Goal: Use online tool/utility: Use online tool/utility

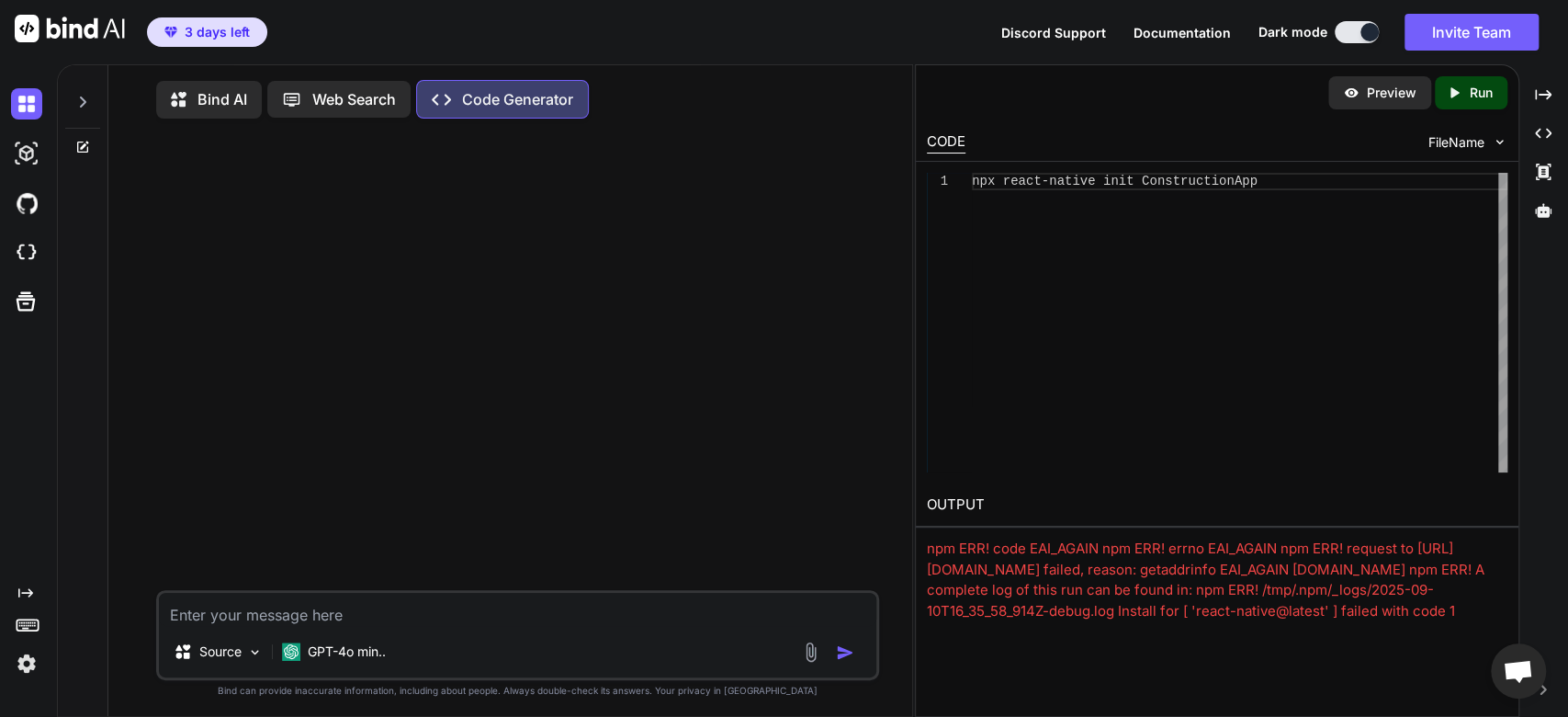
click at [495, 622] on textarea at bounding box center [518, 608] width 719 height 33
click at [357, 661] on p "GPT-4o min.." at bounding box center [347, 651] width 78 height 19
click at [33, 86] on div at bounding box center [30, 104] width 39 height 49
click at [33, 91] on img at bounding box center [27, 104] width 32 height 32
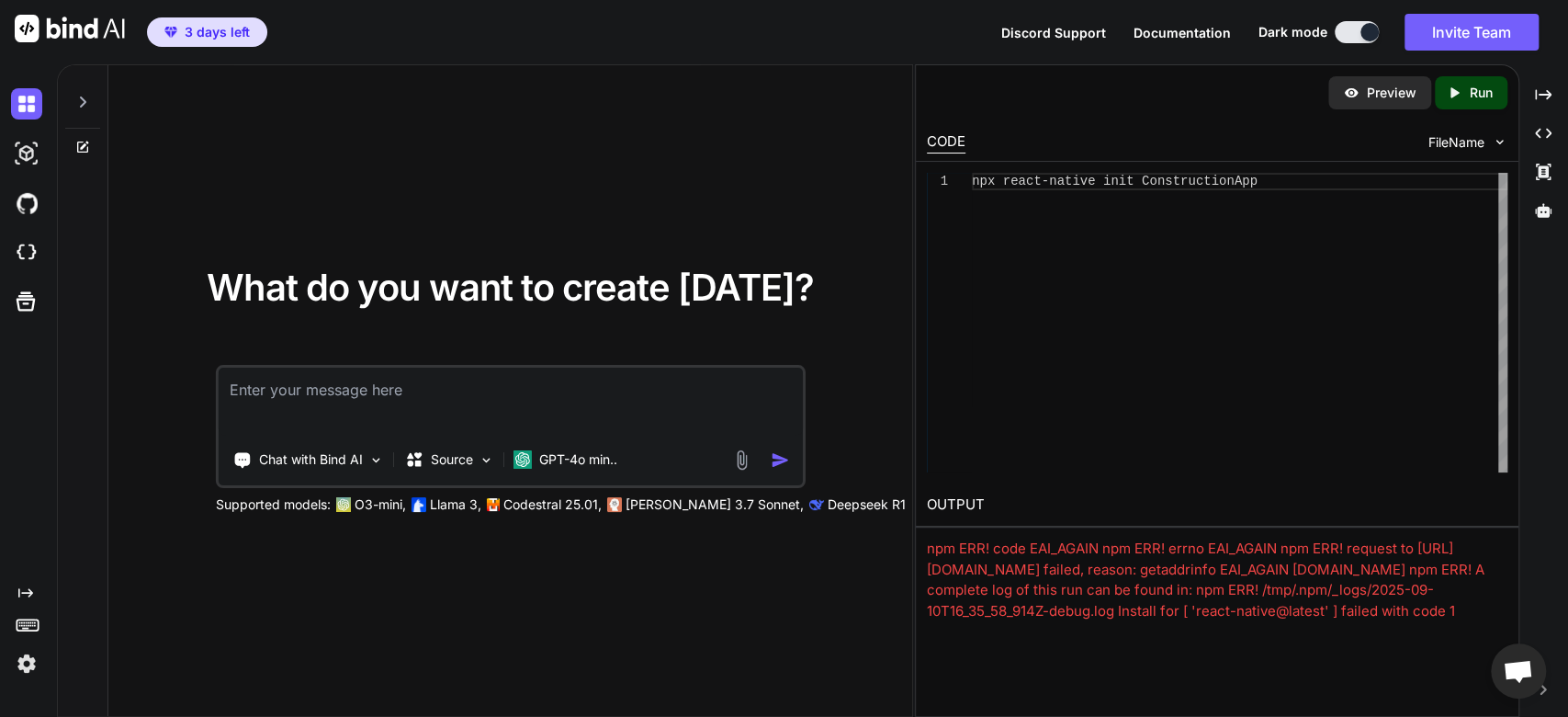
click at [78, 105] on icon at bounding box center [82, 102] width 15 height 15
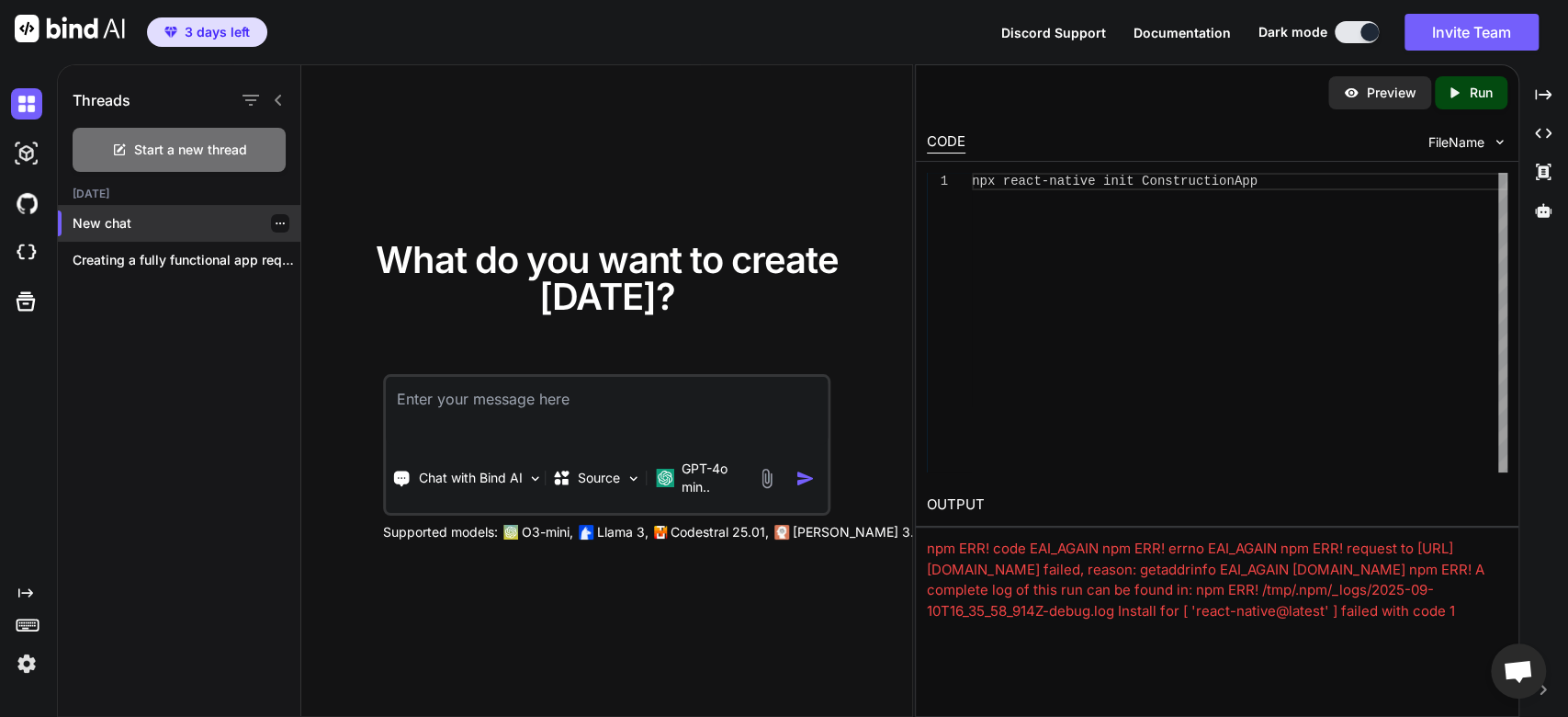
click at [148, 208] on div "New chat" at bounding box center [180, 223] width 243 height 37
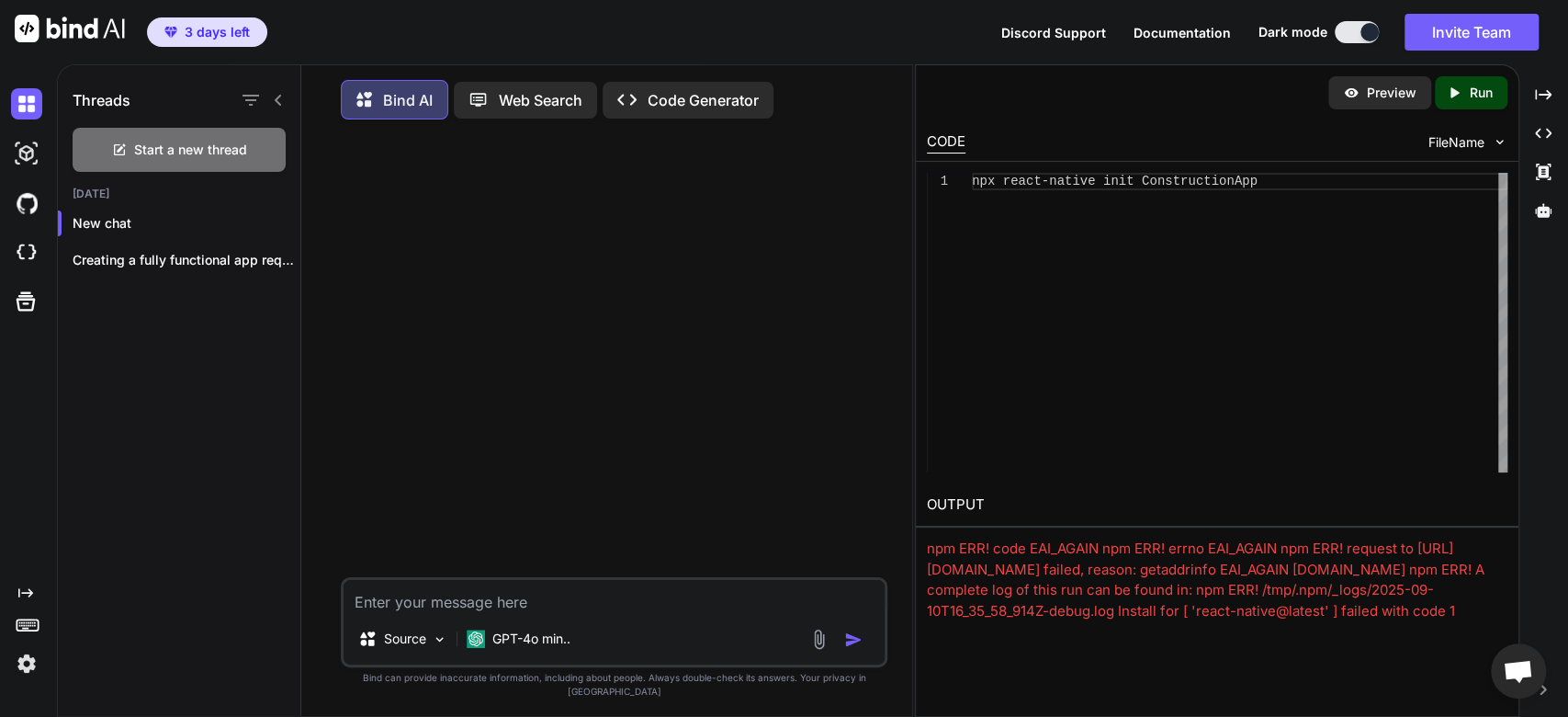
click at [550, 613] on textarea at bounding box center [614, 596] width 541 height 33
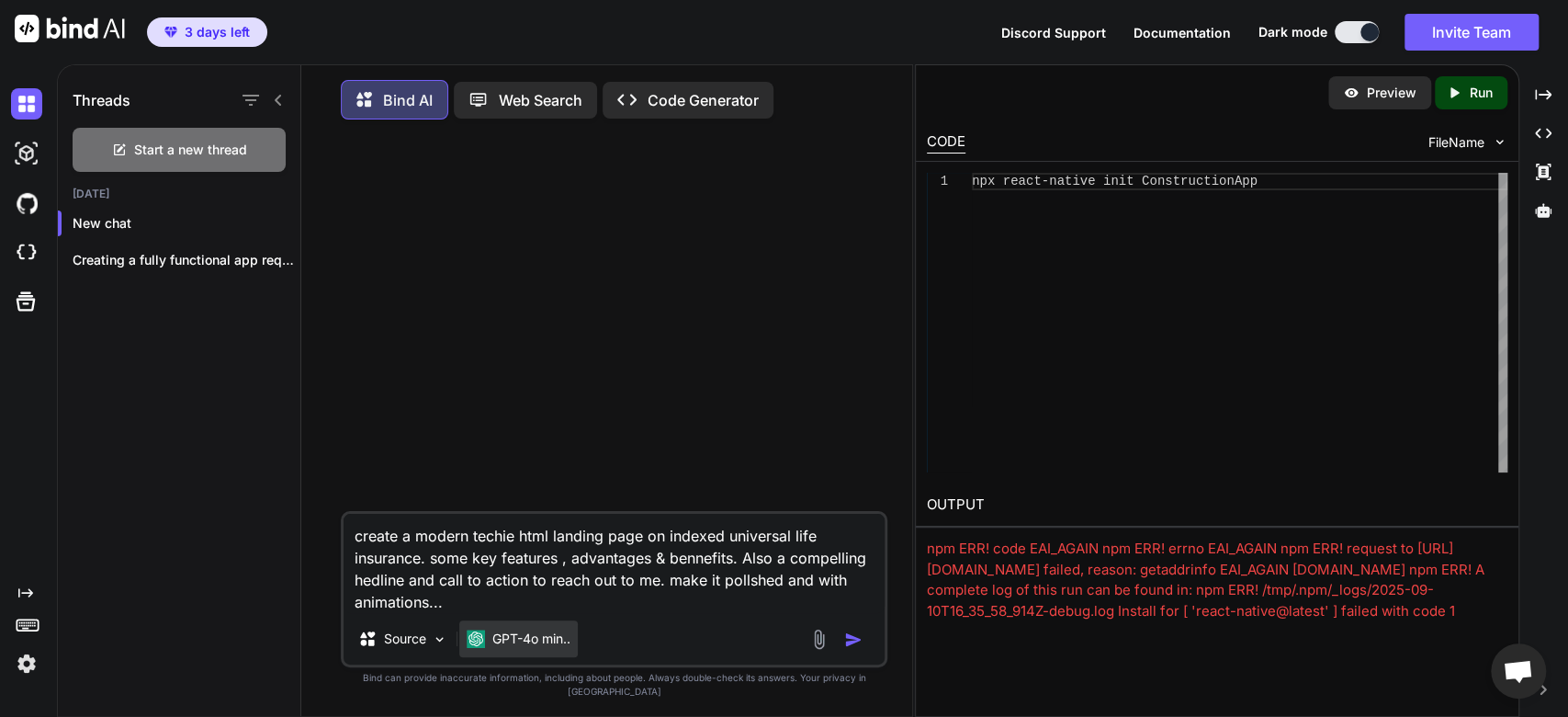
type textarea "create a modern techie html landing page on indexed universal life insurance. s…"
click at [561, 648] on p "GPT-4o min.." at bounding box center [531, 638] width 78 height 19
click at [852, 649] on img "button" at bounding box center [853, 639] width 19 height 19
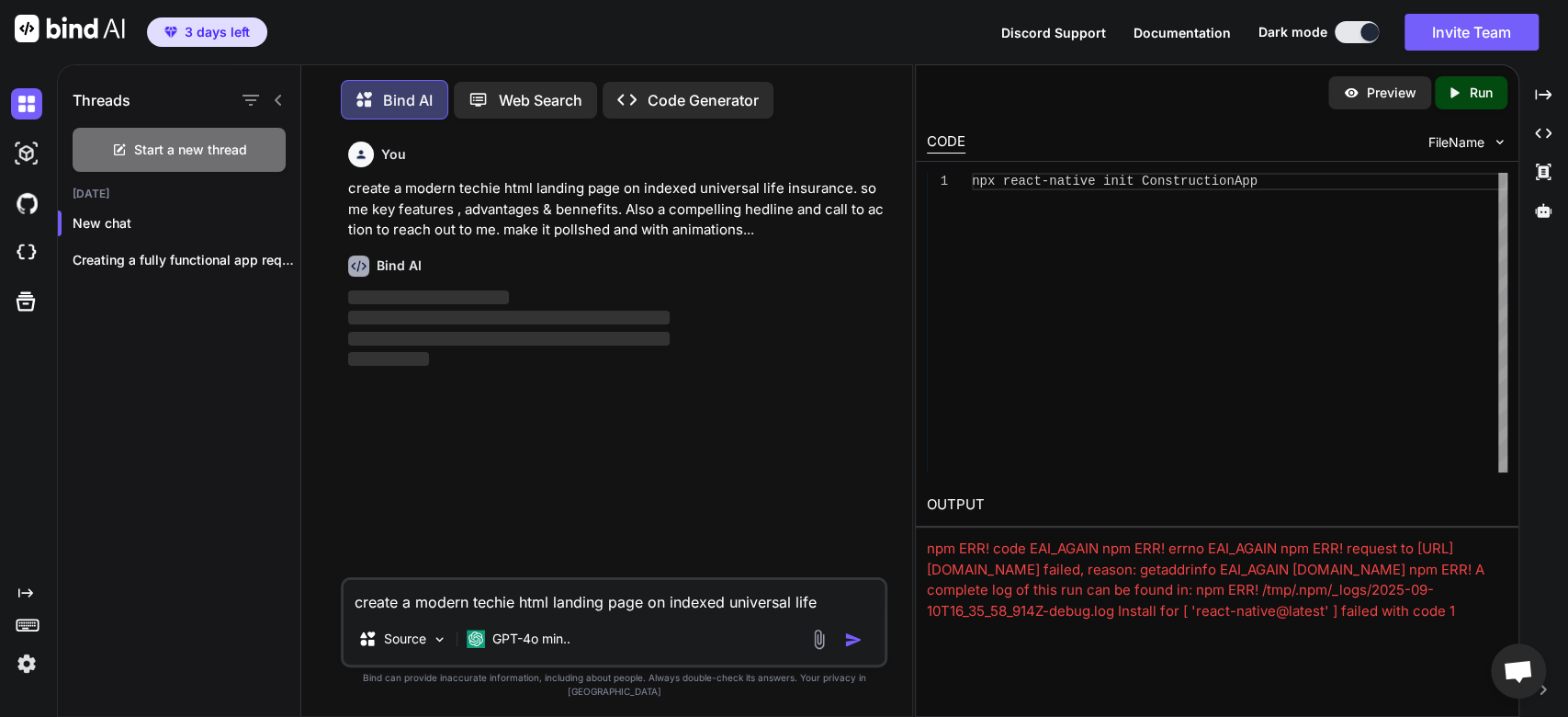
scroll to position [7, 0]
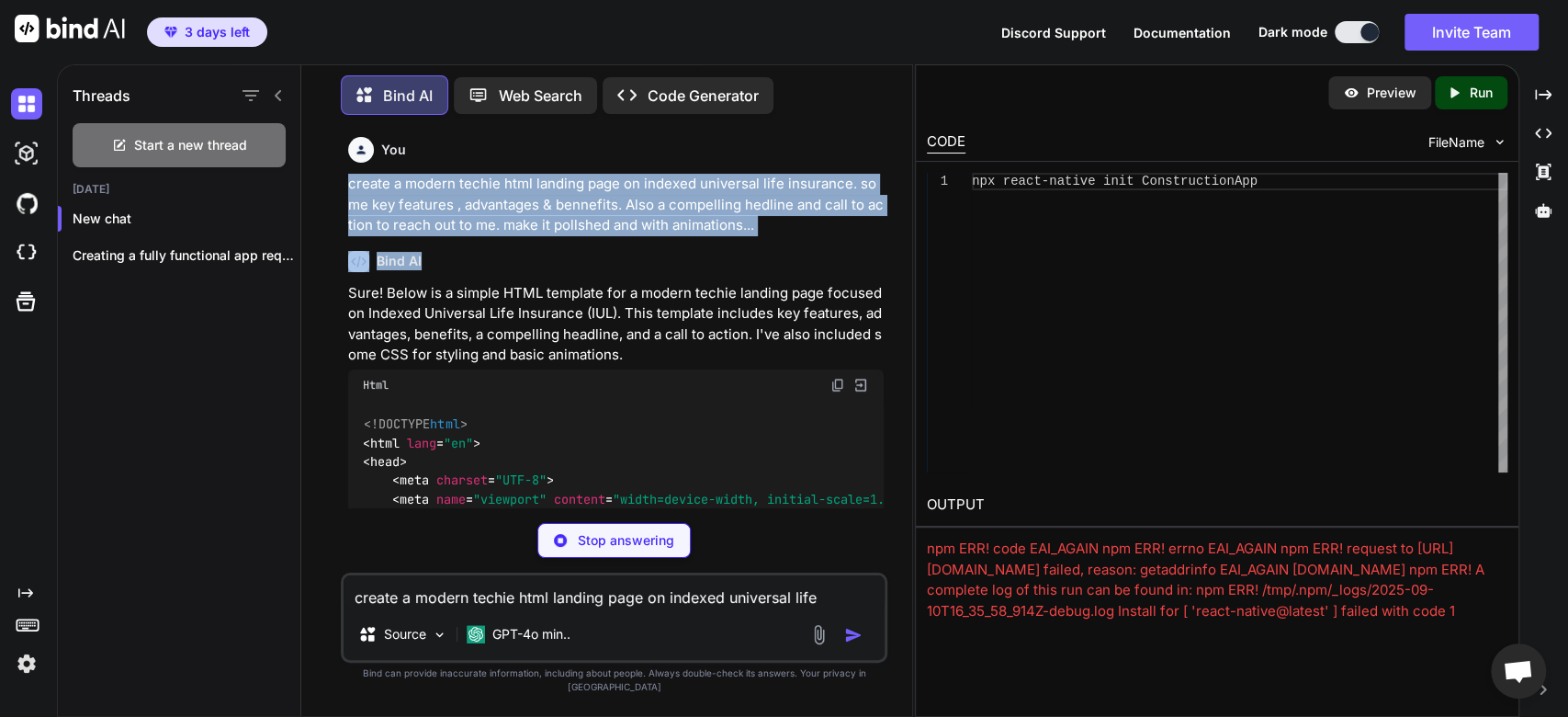
drag, startPoint x: 803, startPoint y: 239, endPoint x: 324, endPoint y: 185, distance: 482.0
click at [324, 185] on div "You create a modern techie html landing page on indexed universal life insuranc…" at bounding box center [614, 423] width 596 height 587
copy div "create a modern techie html landing page on indexed universal life insurance. s…"
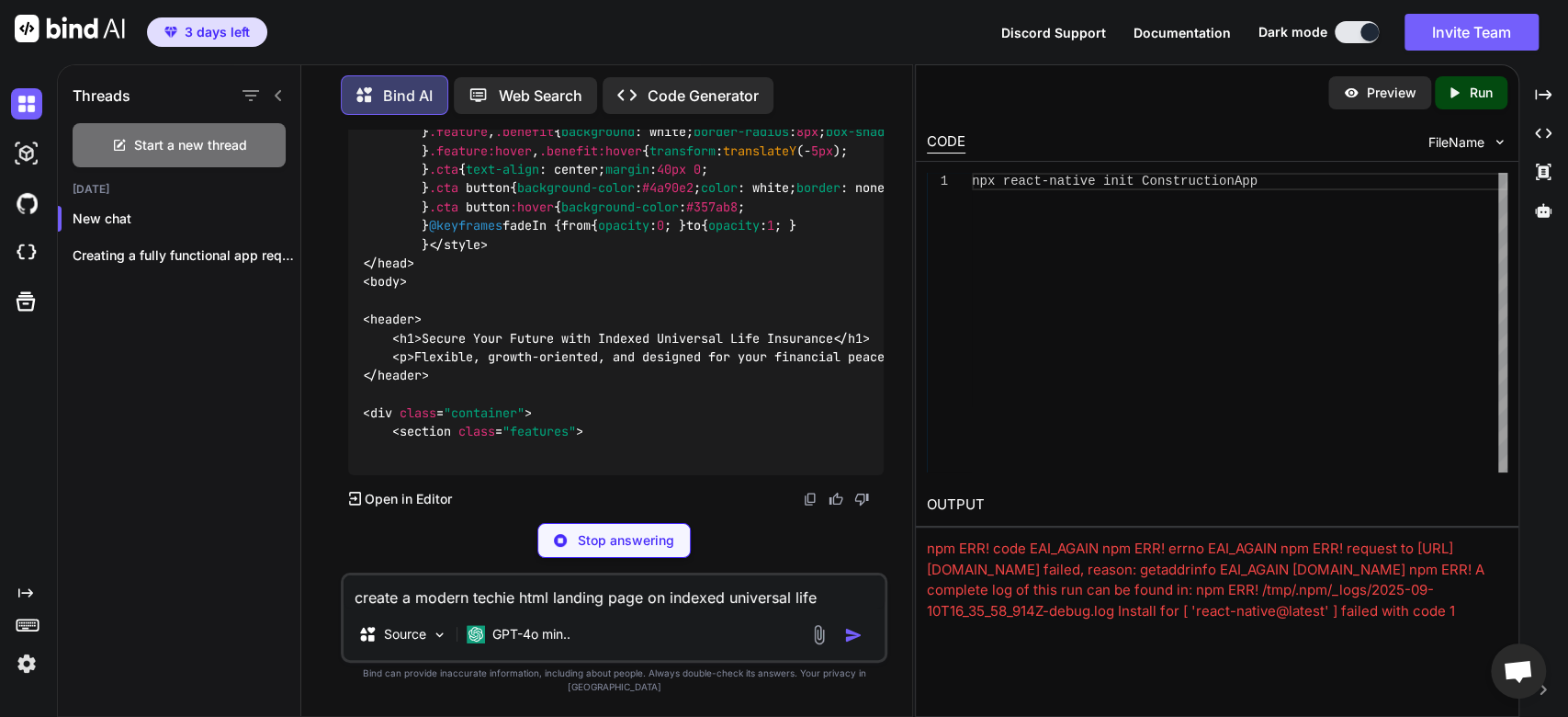
scroll to position [1475, 0]
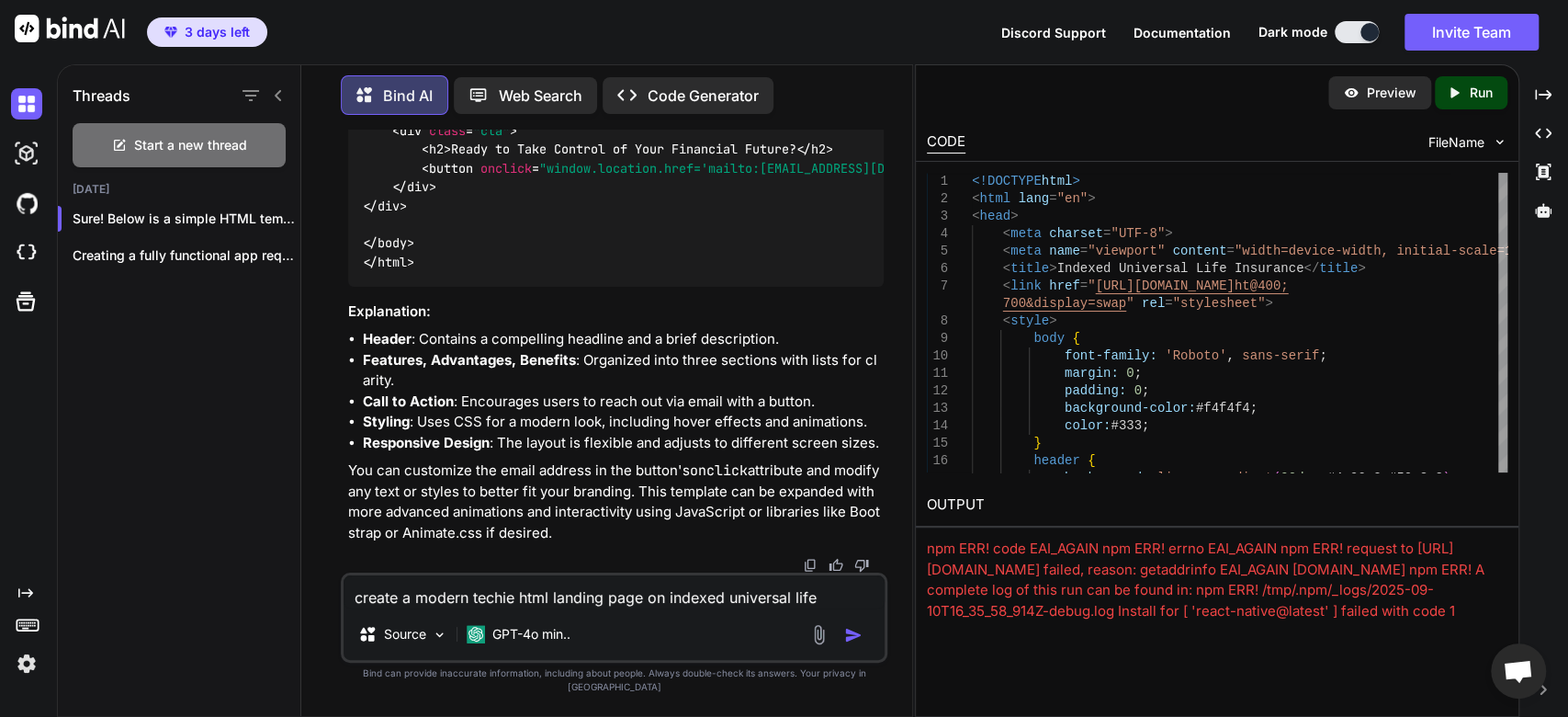
scroll to position [2301, 0]
click at [655, 433] on li "Styling : Uses CSS for a modern look, including hover effects and animations." at bounding box center [624, 422] width 521 height 21
click at [1470, 94] on p "Run" at bounding box center [1481, 93] width 23 height 19
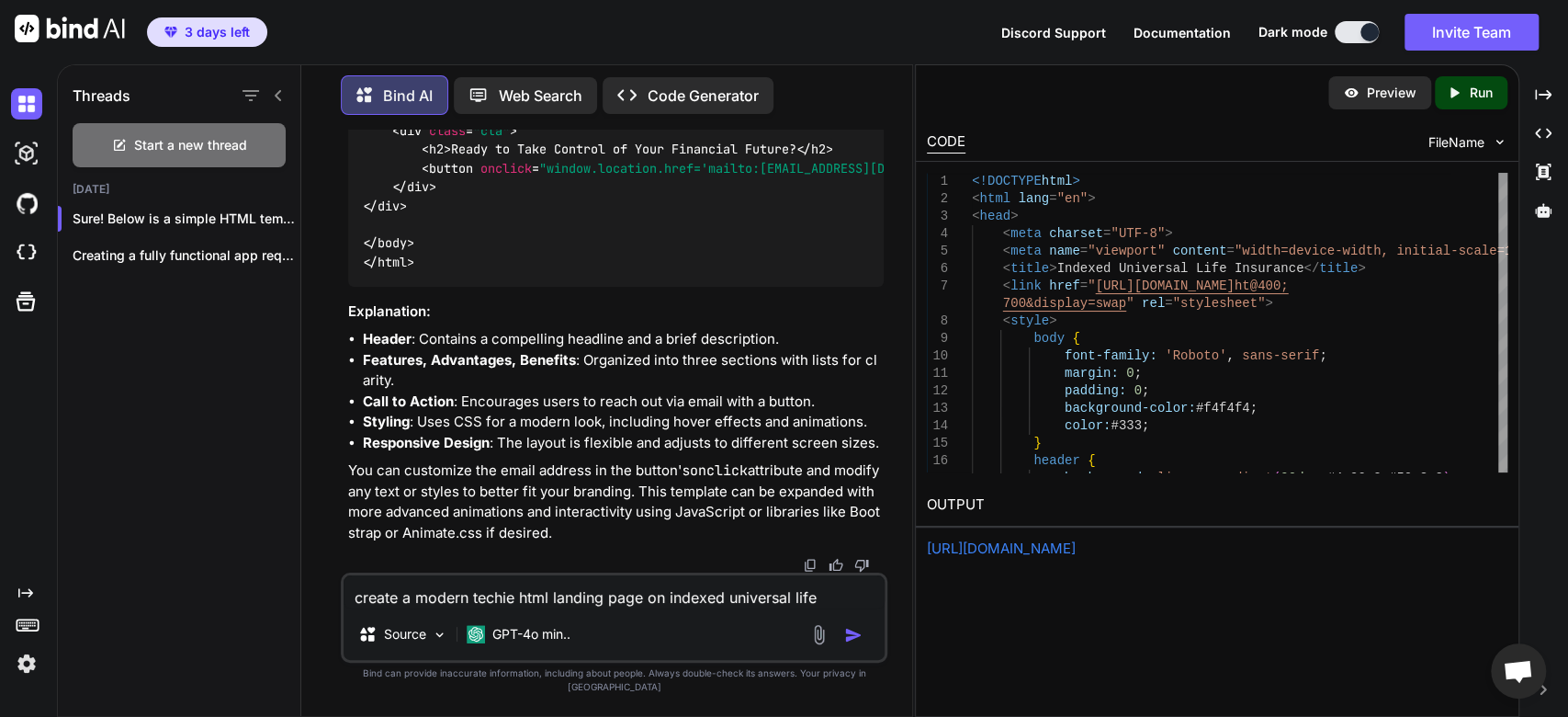
click at [1389, 88] on p "Preview" at bounding box center [1392, 93] width 49 height 19
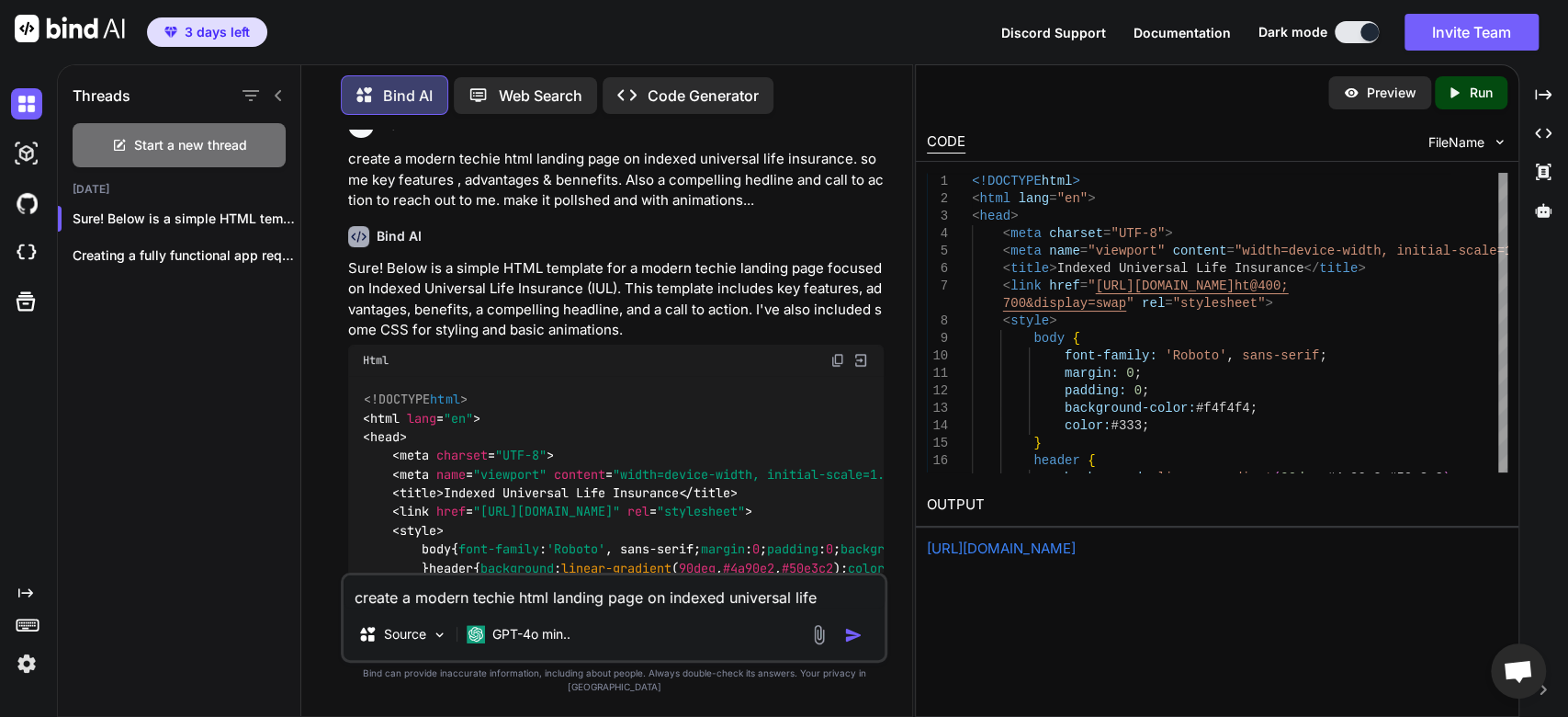
scroll to position [0, 0]
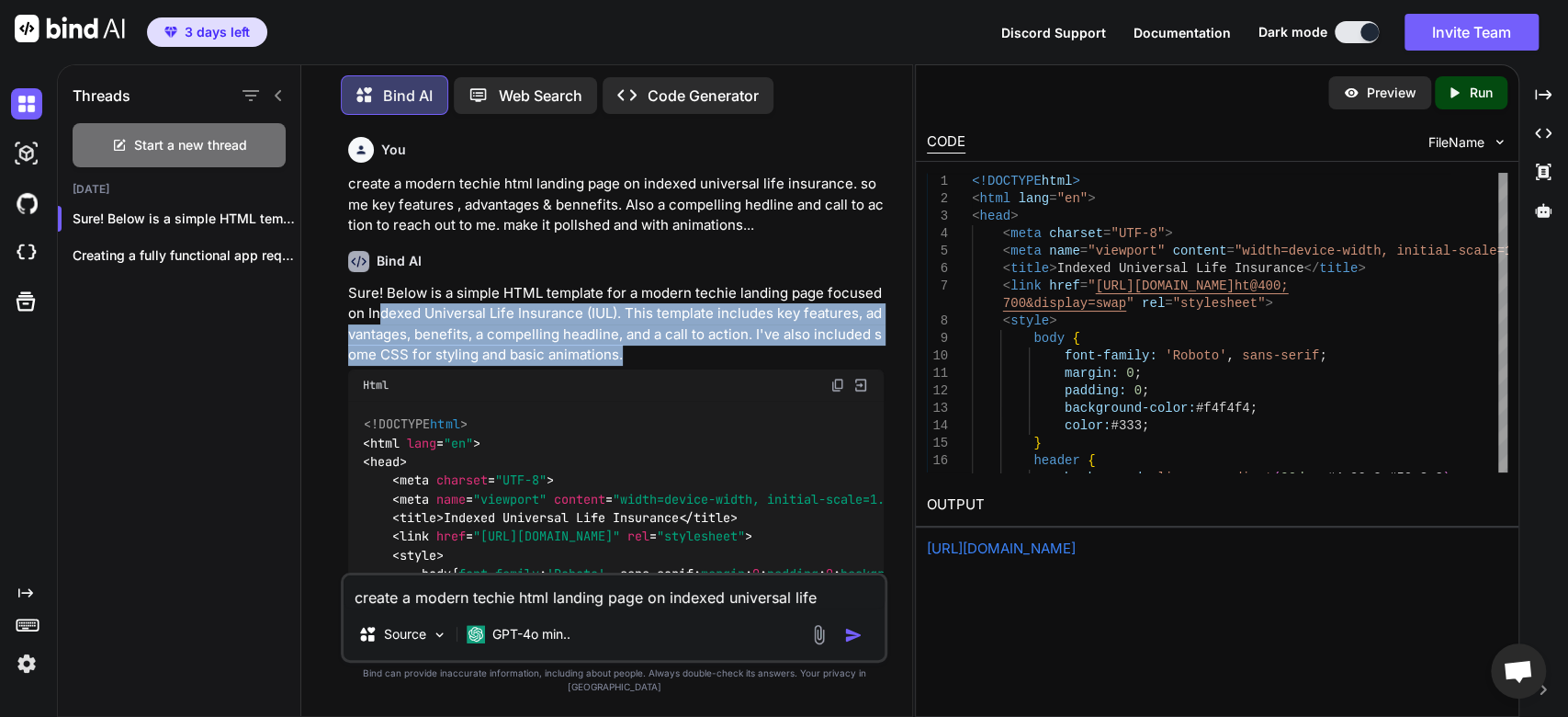
drag, startPoint x: 645, startPoint y: 356, endPoint x: 381, endPoint y: 304, distance: 269.1
click at [381, 304] on p "Sure! Below is a simple HTML template for a modern techie landing page focused …" at bounding box center [616, 325] width 535 height 83
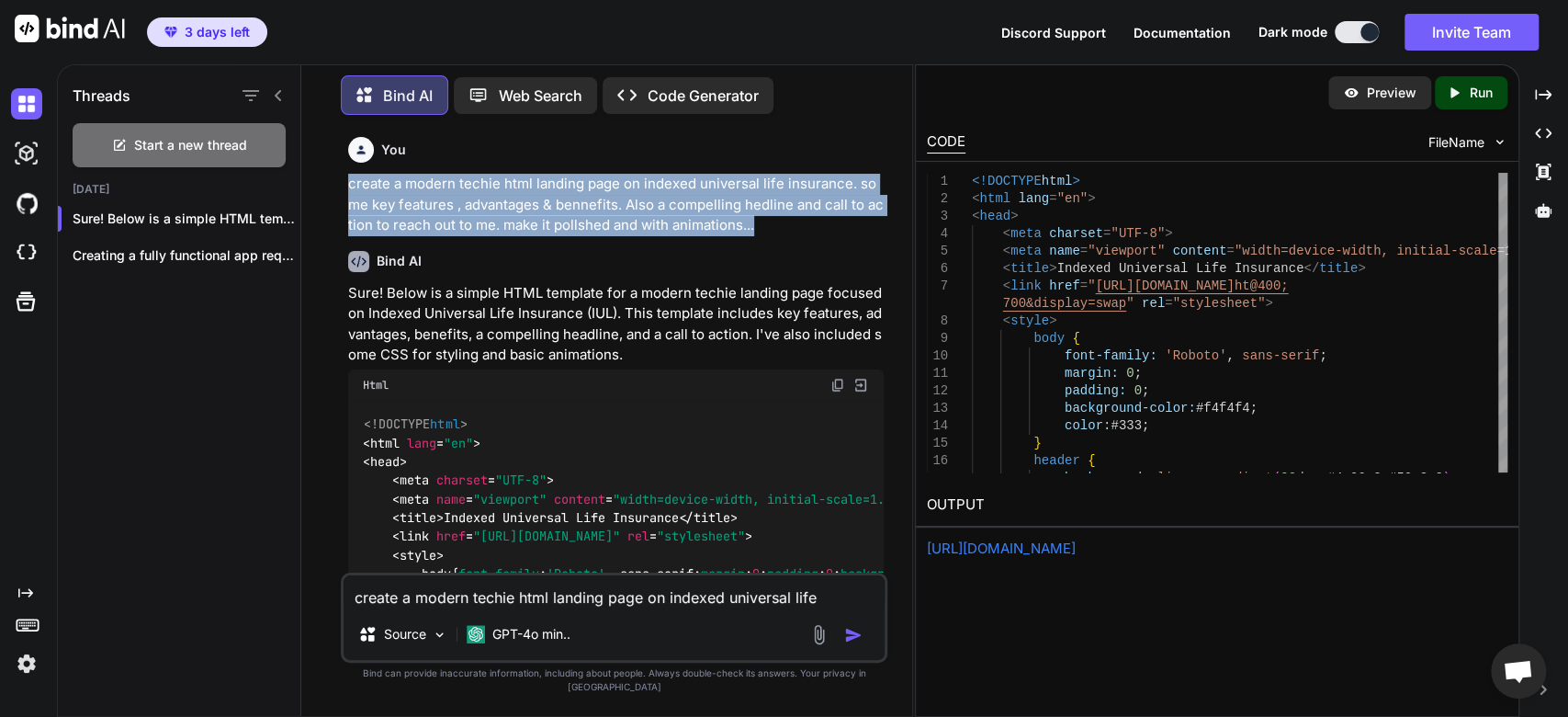
drag, startPoint x: 745, startPoint y: 231, endPoint x: 304, endPoint y: 164, distance: 446.1
click at [304, 164] on div "Bind AI Web Search Created with Pixso. Code Generator You create a modern techi…" at bounding box center [606, 392] width 611 height 648
copy p "create a modern techie html landing page on indexed universal life insurance. s…"
click at [142, 424] on div "Threads Start a new thread [DATE] Sure! Below is a simple HTML template fo... C…" at bounding box center [180, 387] width 244 height 655
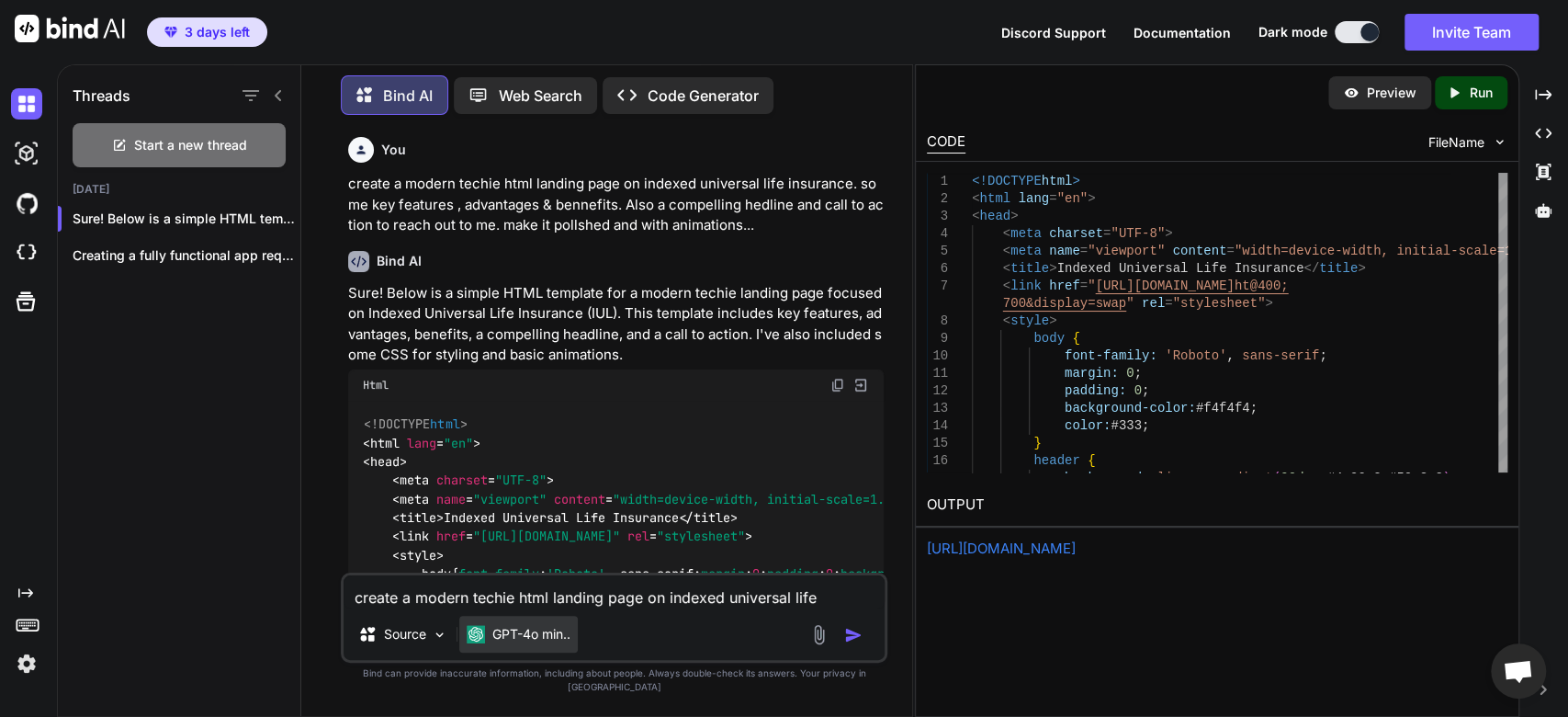
click at [519, 643] on p "GPT-4o min.." at bounding box center [531, 634] width 78 height 19
click at [521, 653] on div "GPT-4o min.." at bounding box center [518, 633] width 118 height 37
click at [716, 90] on p "Code Generator" at bounding box center [703, 96] width 112 height 22
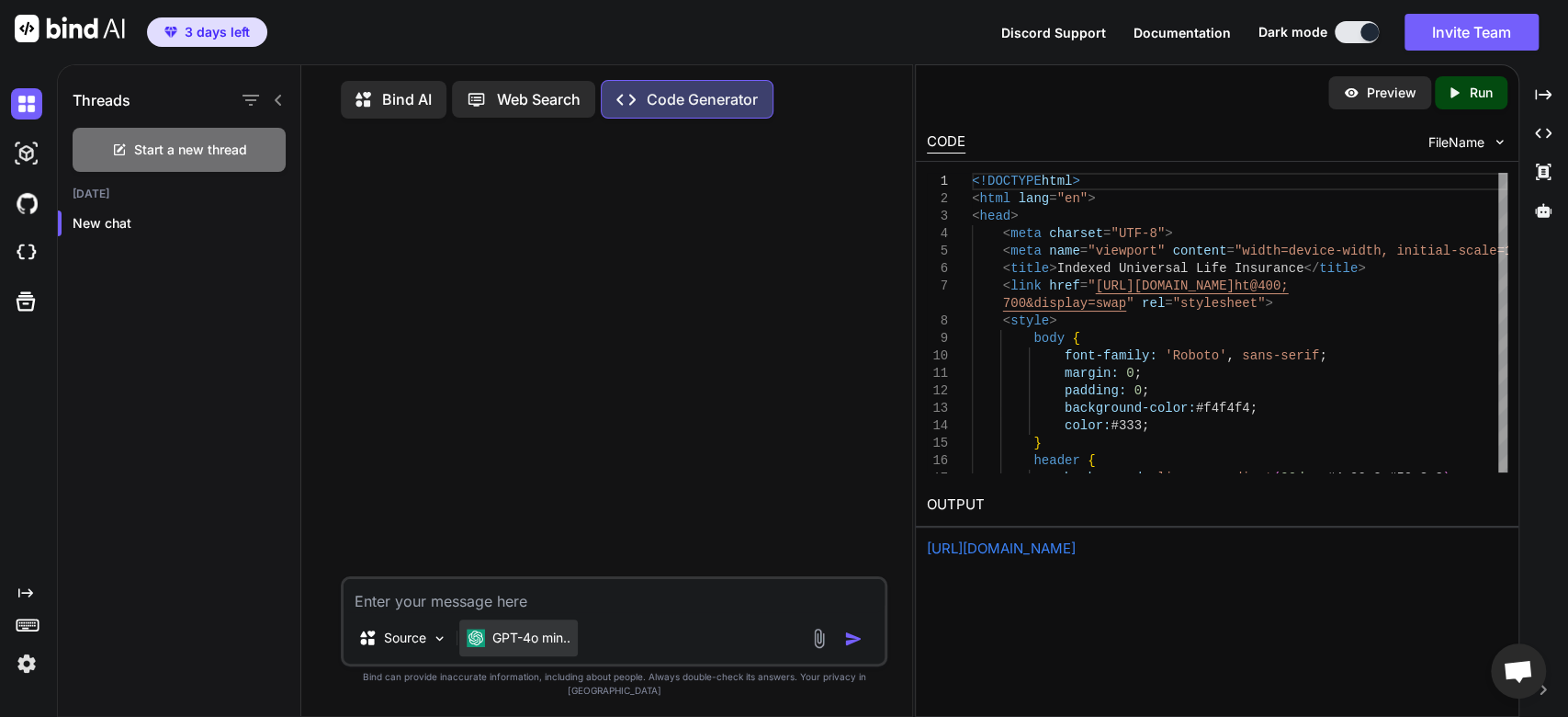
click at [532, 656] on div "GPT-4o min.." at bounding box center [518, 637] width 118 height 37
click at [442, 646] on img at bounding box center [439, 638] width 16 height 16
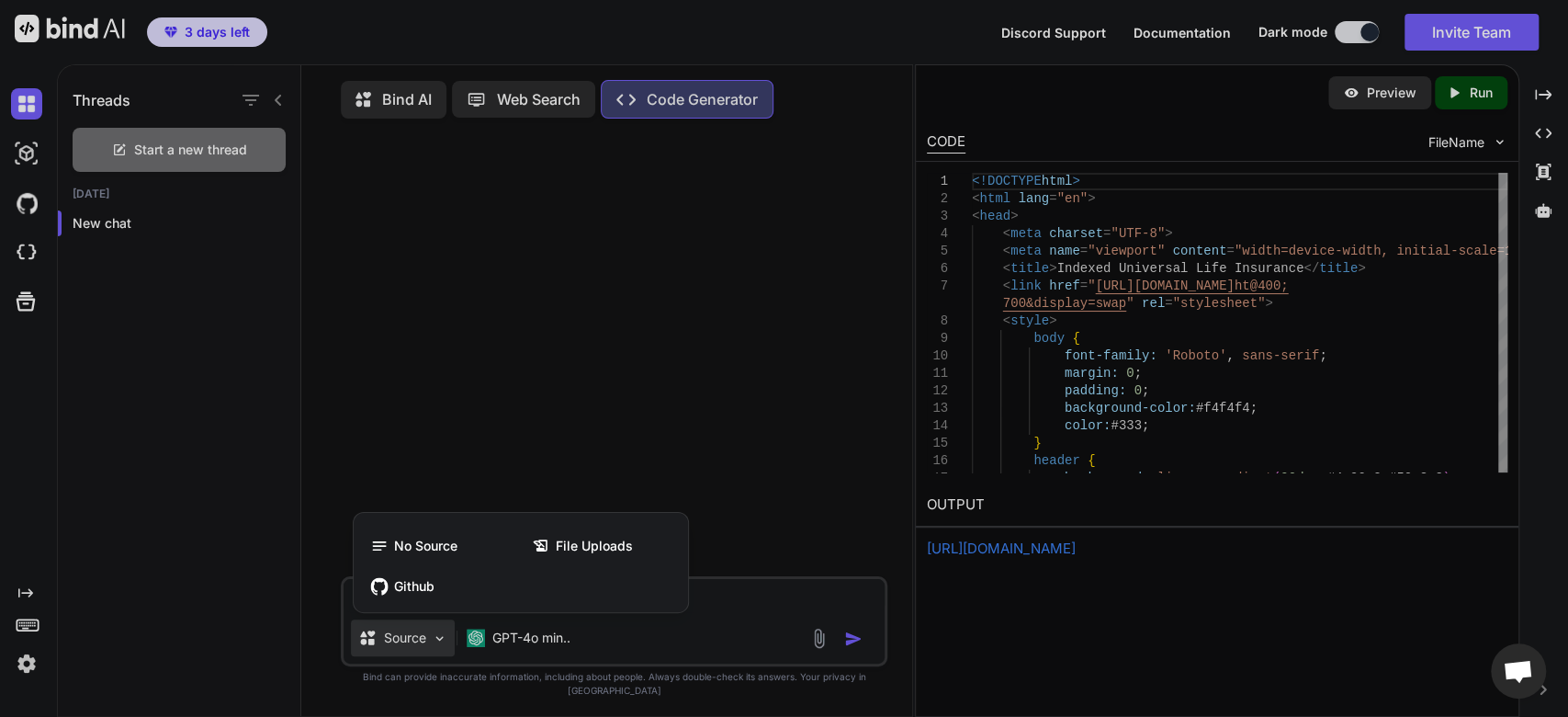
click at [779, 455] on div at bounding box center [784, 358] width 1568 height 717
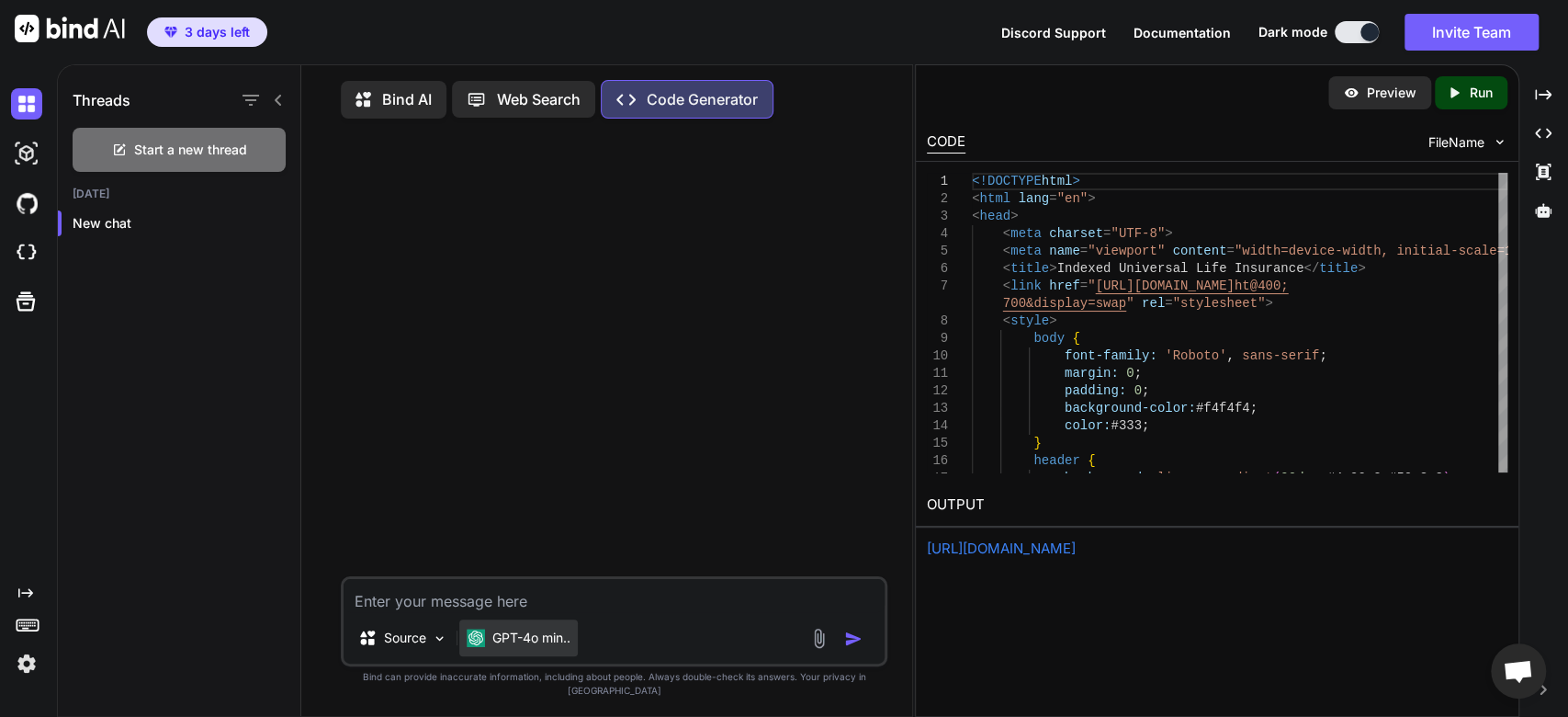
click at [522, 647] on p "GPT-4o min.." at bounding box center [531, 637] width 78 height 19
click at [18, 657] on img at bounding box center [27, 664] width 32 height 32
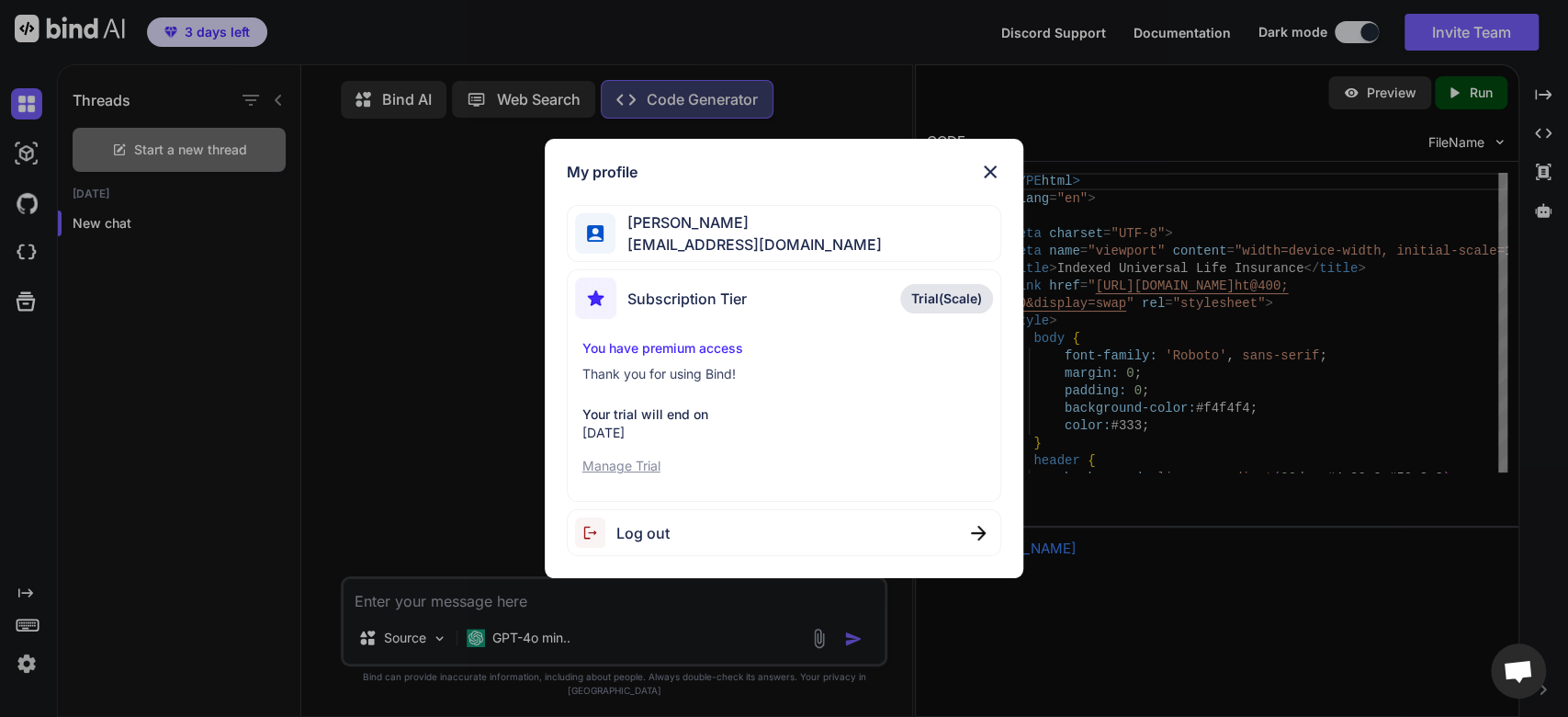
click at [14, 255] on div "My profile [PERSON_NAME] [EMAIL_ADDRESS][DOMAIN_NAME] Subscription Tier Trial(S…" at bounding box center [784, 358] width 1568 height 717
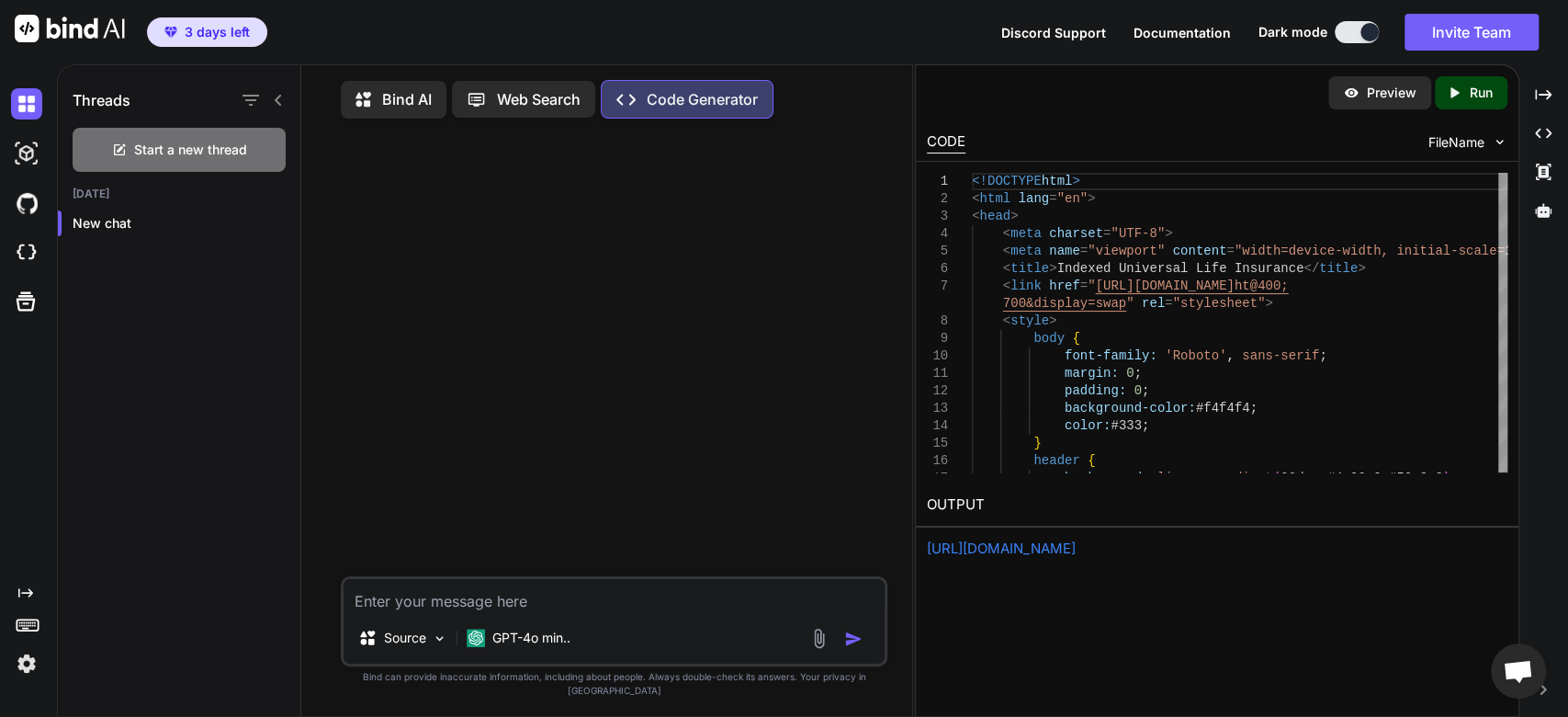
click at [14, 255] on img at bounding box center [27, 253] width 32 height 32
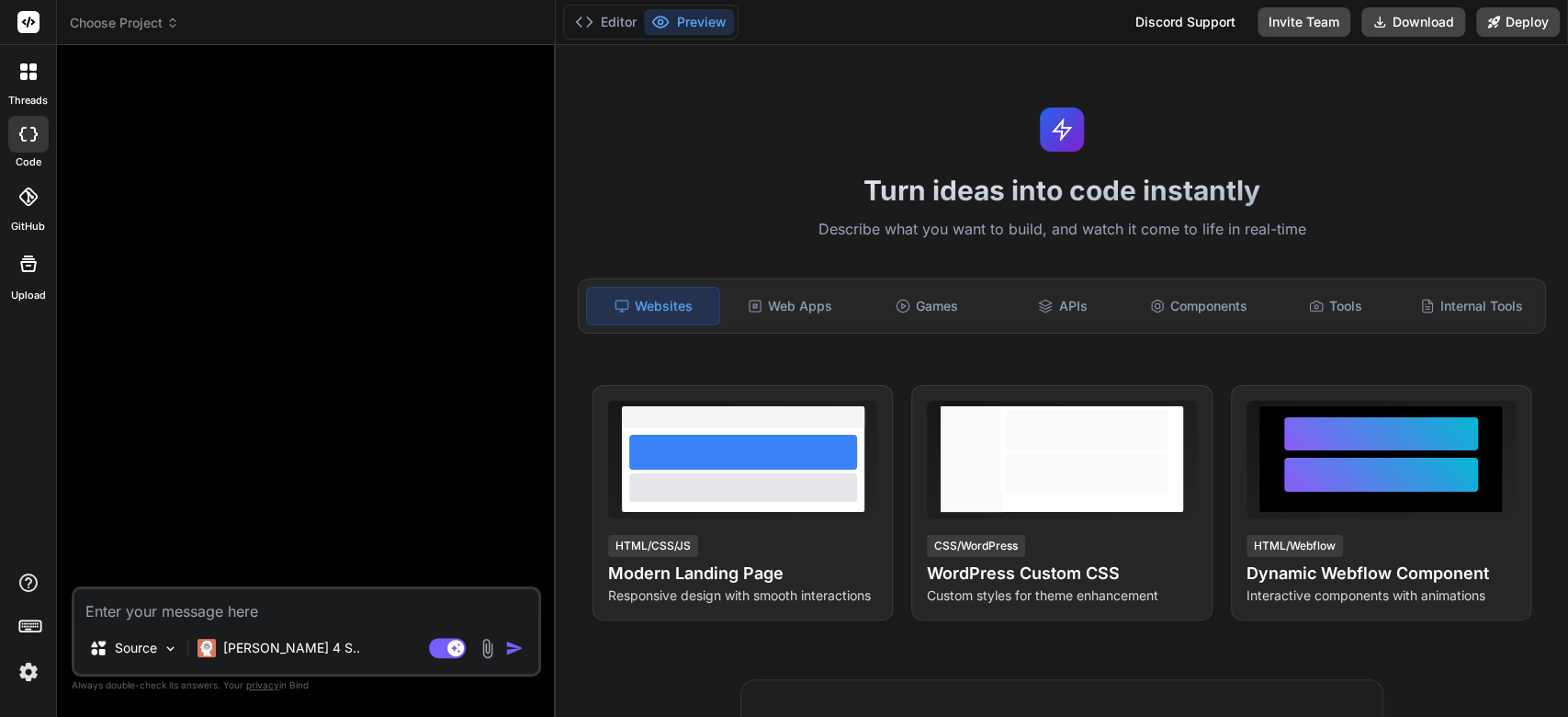
click at [363, 602] on textarea at bounding box center [306, 604] width 464 height 33
click at [363, 615] on textarea at bounding box center [306, 604] width 464 height 33
type textarea "x"
click at [368, 609] on textarea at bounding box center [306, 604] width 464 height 33
type textarea "wonderful-crepe-aae5df.netlify.app"
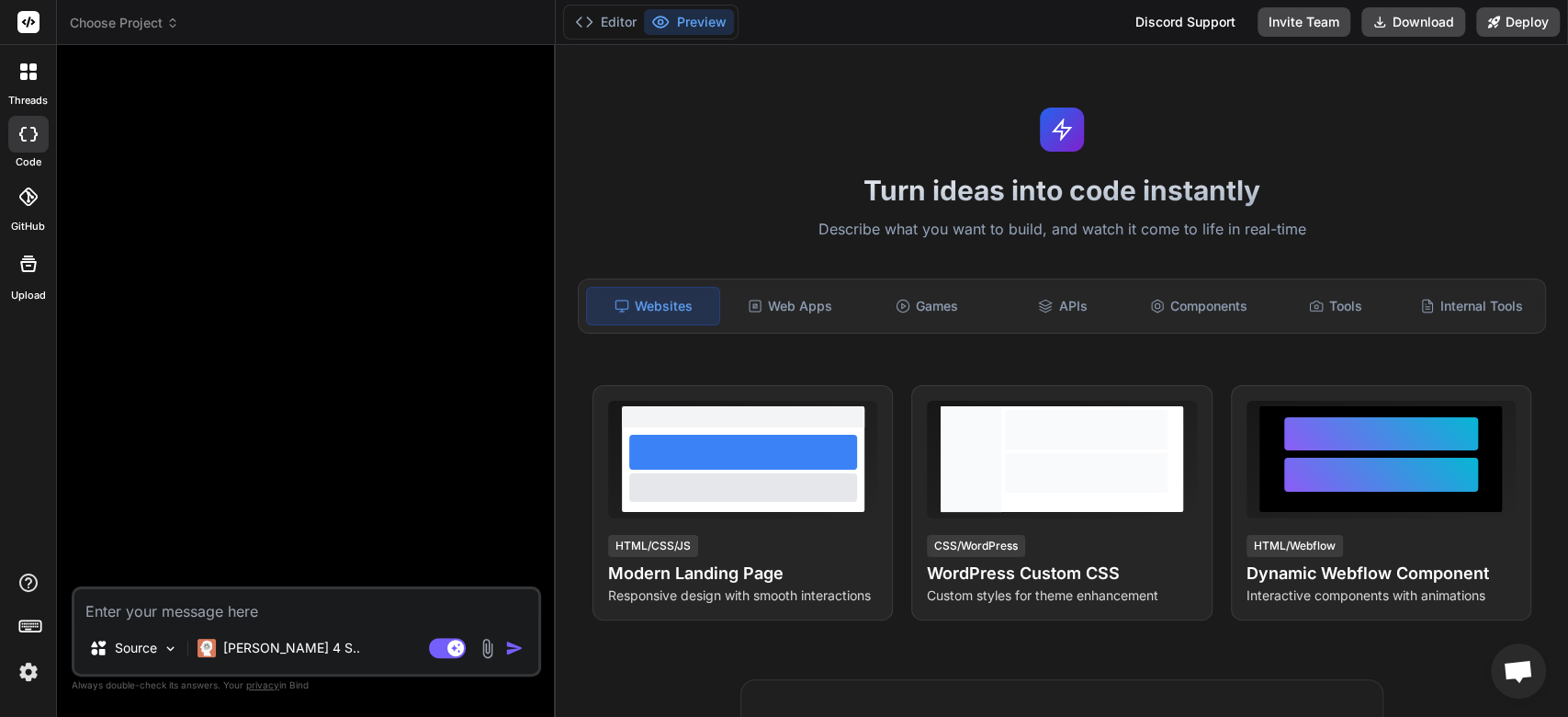
type textarea "x"
type textarea "wonderful-crepe-aae5df.netlify.ap"
type textarea "x"
type textarea "wonderful-crepe-aae5df.netlify.a"
type textarea "x"
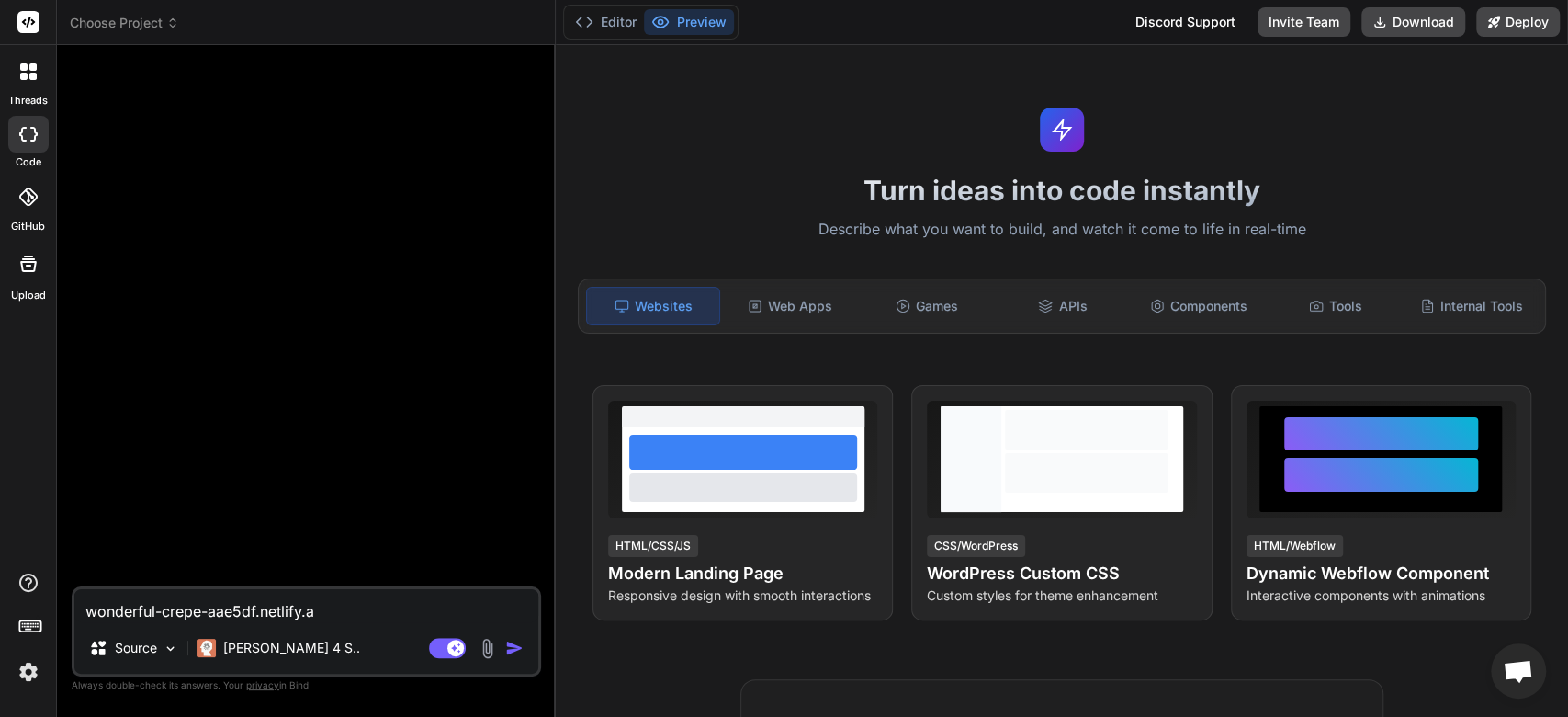
type textarea "wonderful-crepe-aae5df.netlify."
type textarea "x"
type textarea "wonderful-crepe-aae5df.netlify"
type textarea "x"
type textarea "wonderful-crepe-aae5df"
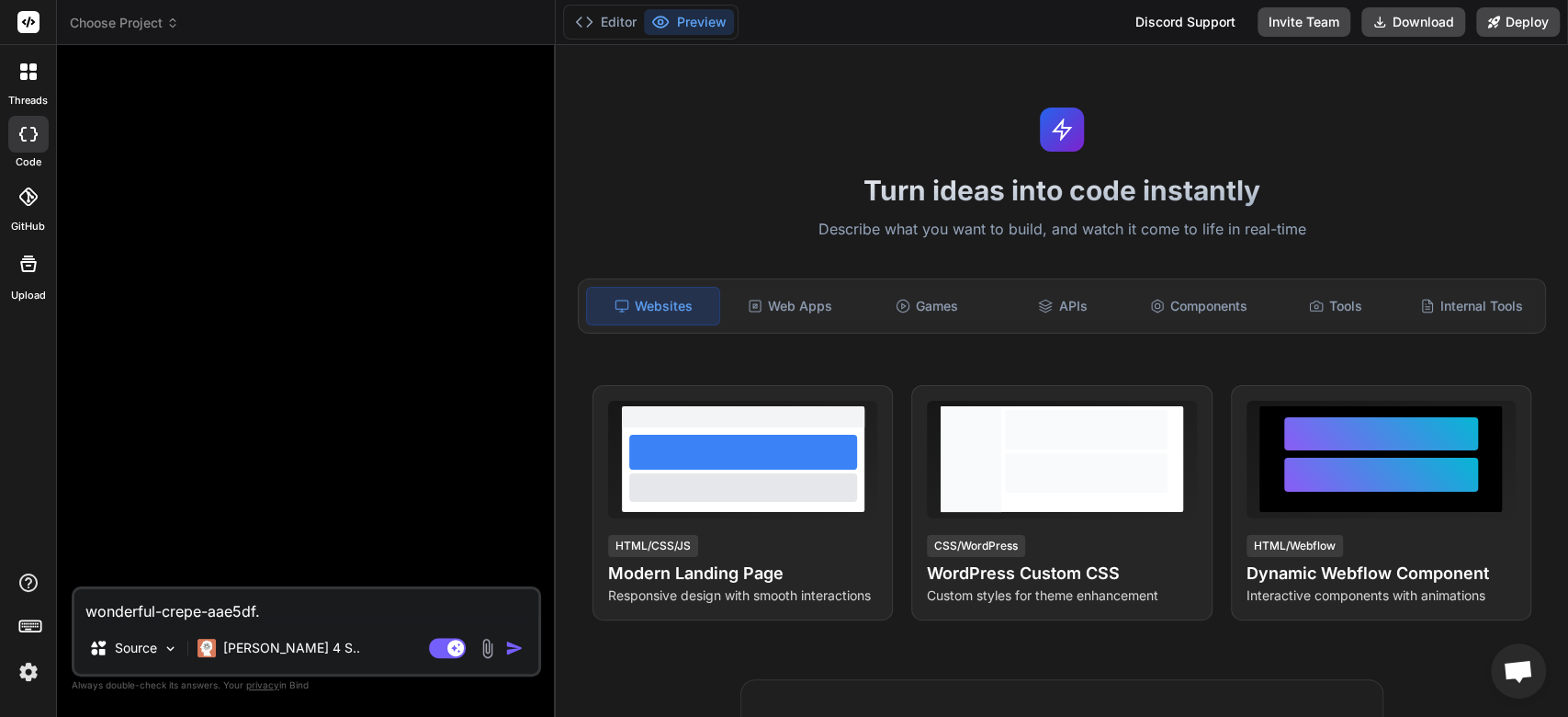
type textarea "x"
type textarea "wonderful-crepe-aae5"
type textarea "x"
type textarea "wonderful-crepe-aa"
type textarea "x"
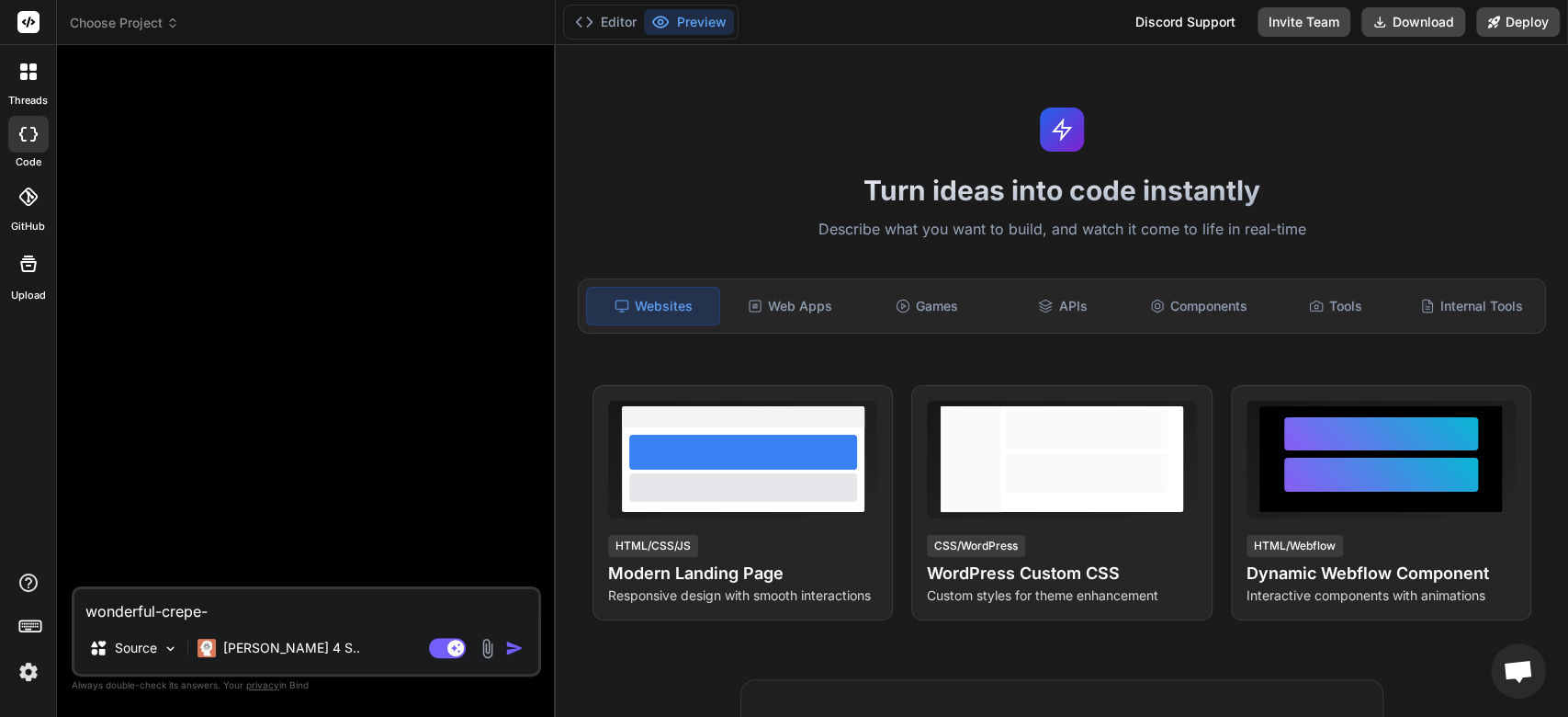
type textarea "wonderful-crepe"
type textarea "x"
type textarea "wonderful-cre"
type textarea "x"
type textarea "wonderful-cr"
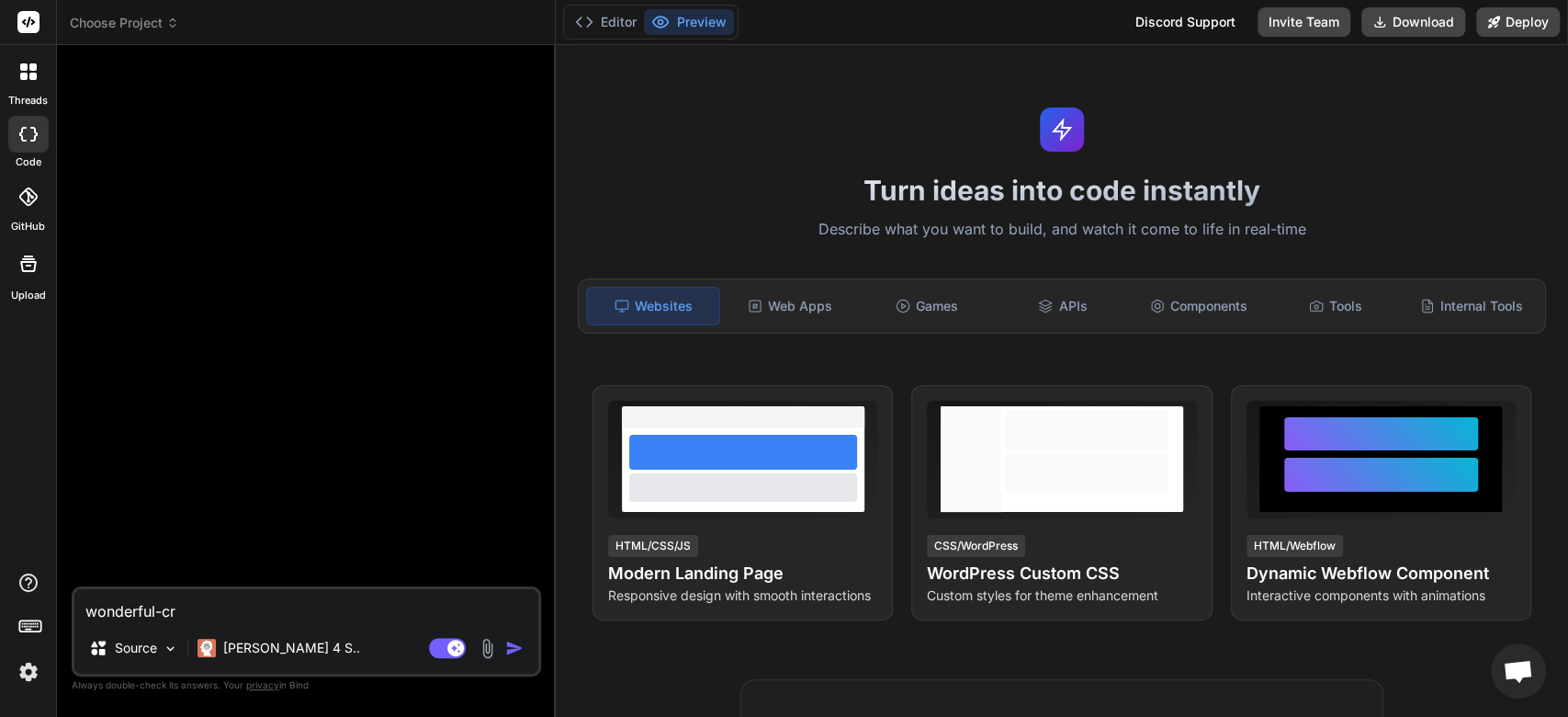
type textarea "x"
type textarea "wonderful-"
type textarea "x"
type textarea "wonderf"
type textarea "x"
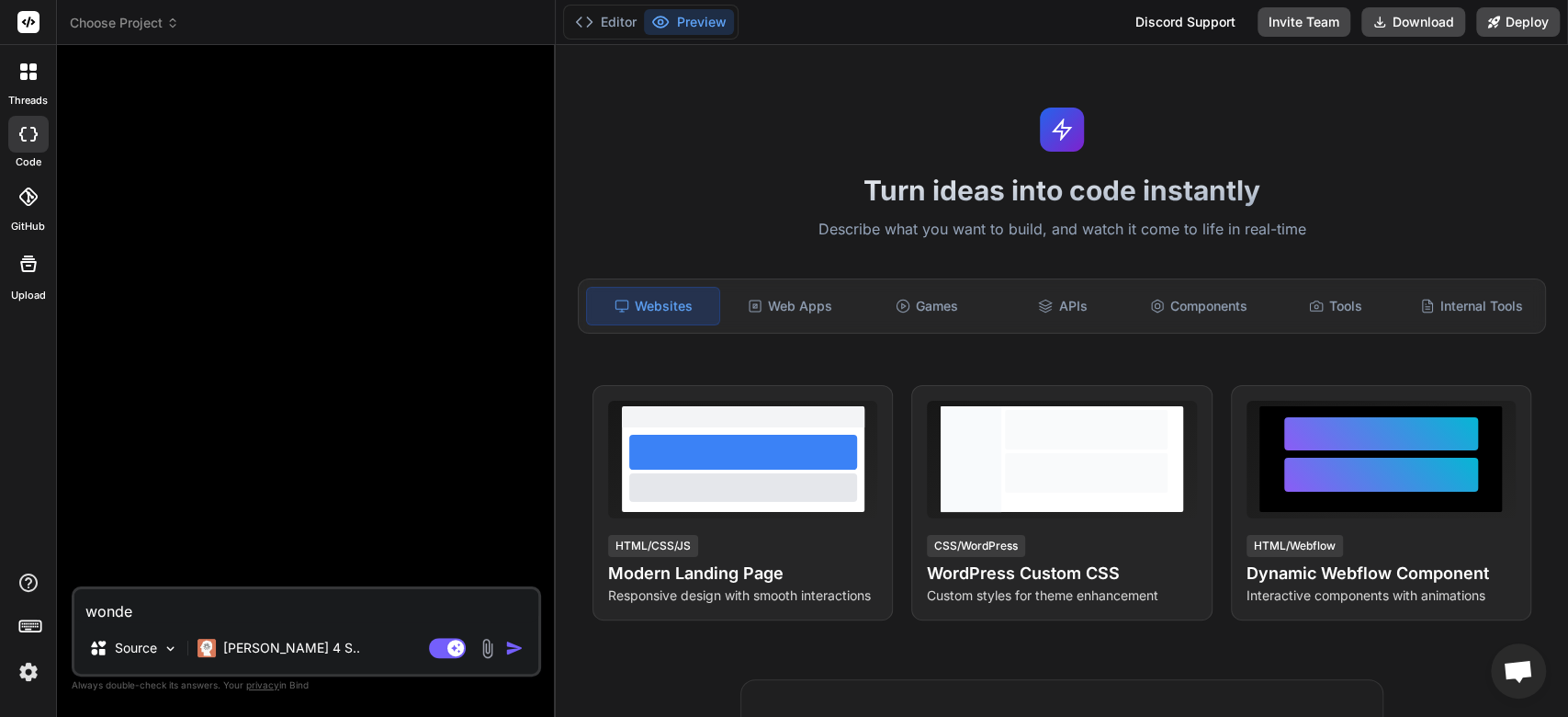
type textarea "wond"
type textarea "x"
type textarea "w"
type textarea "x"
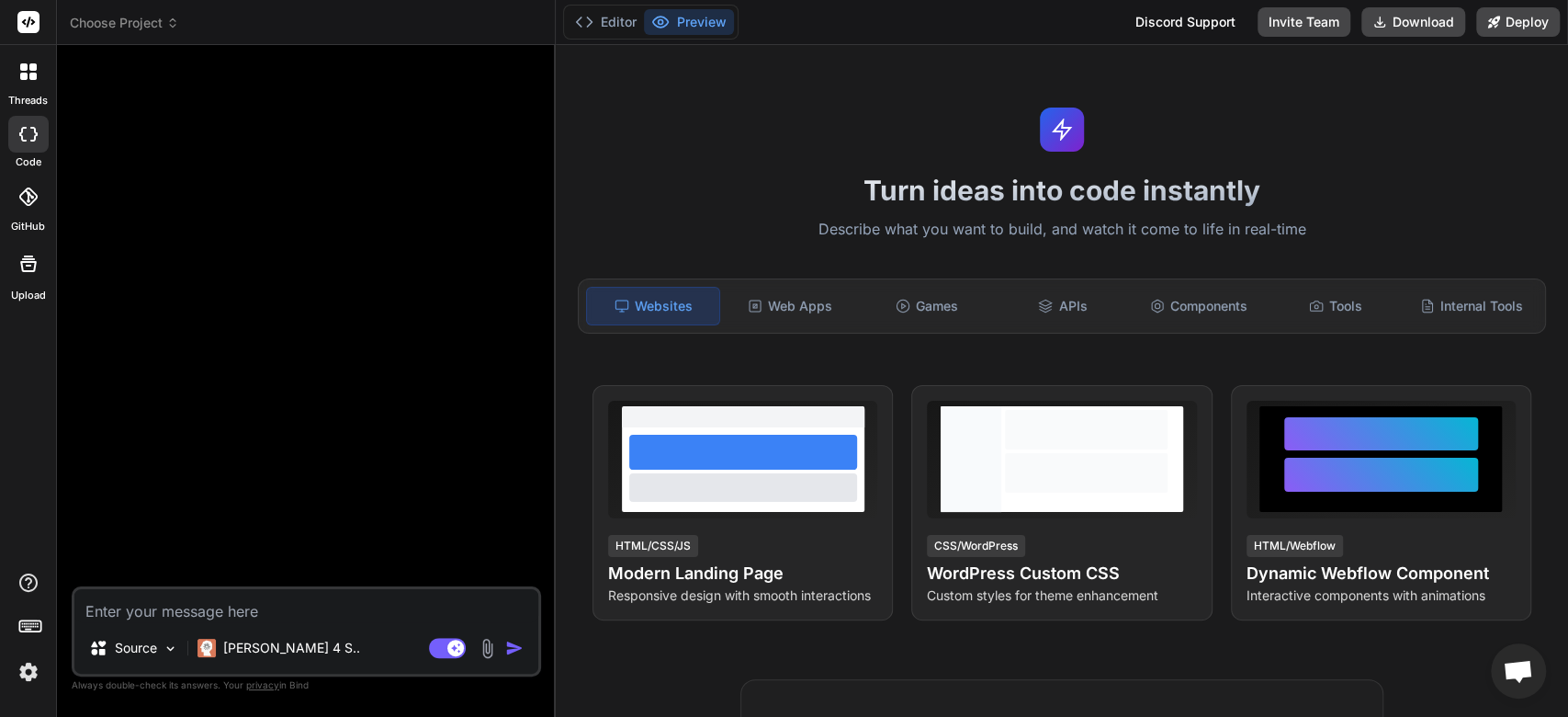
type textarea "Create an app where my construction crew can take pictures and video tag and or…"
type textarea "x"
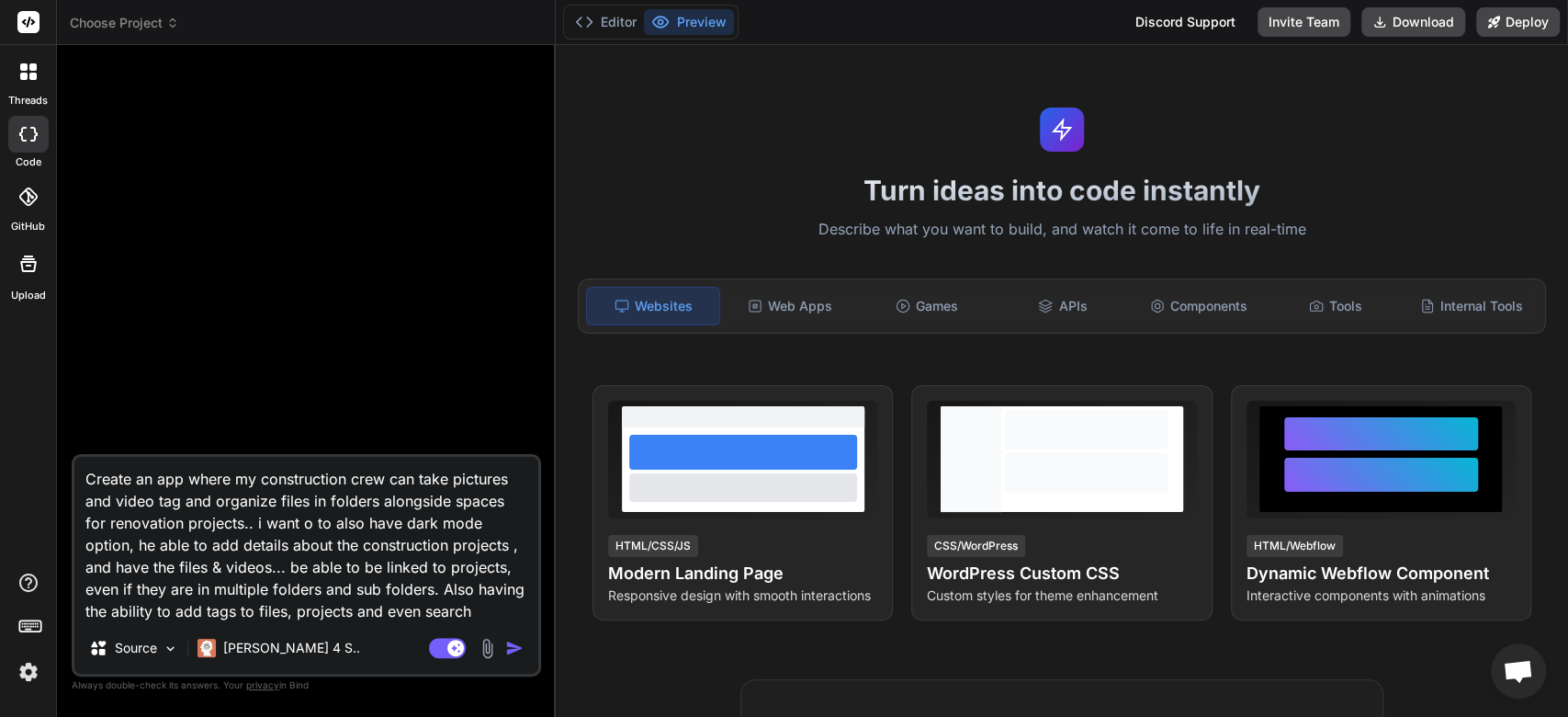
scroll to position [20, 0]
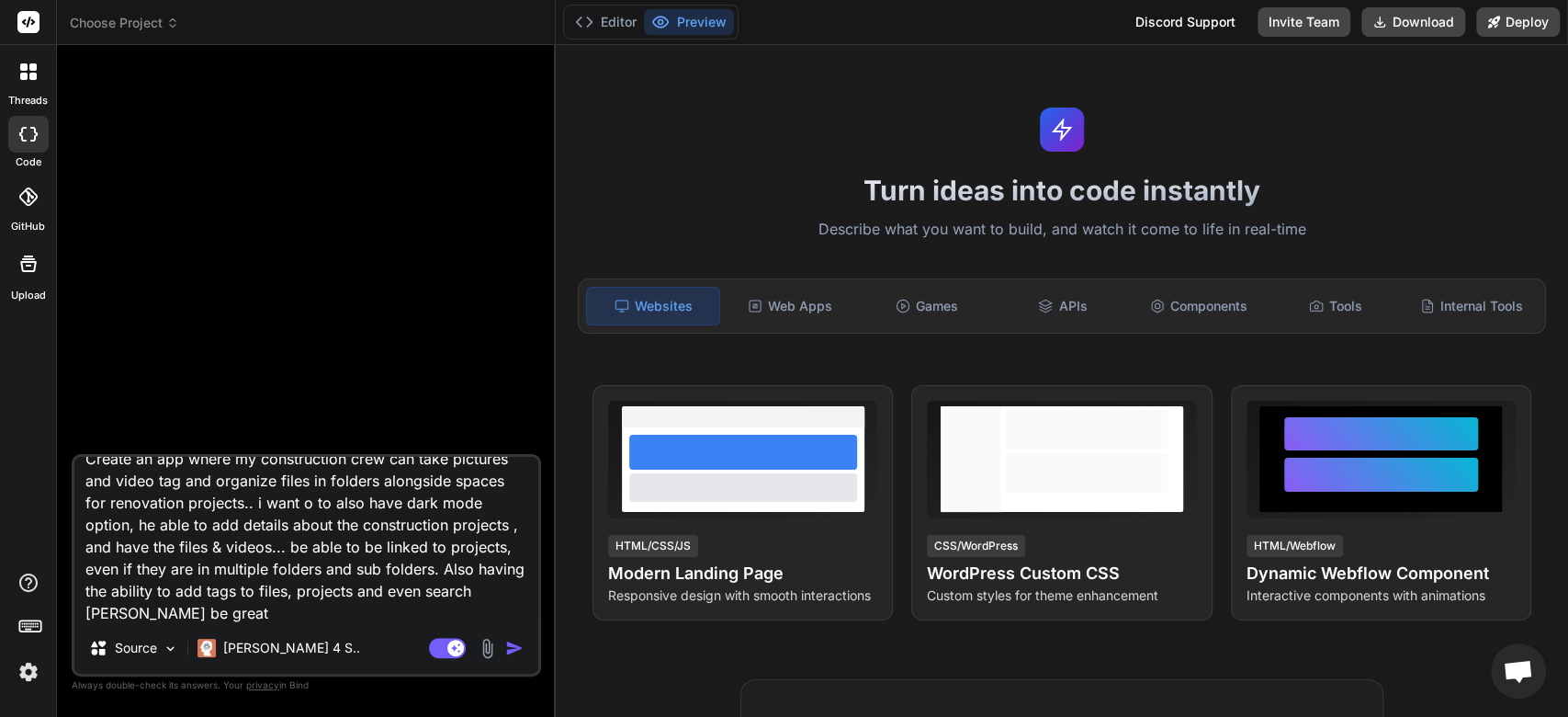
type textarea "Create an app where my construction crew can take pictures and video tag and or…"
click at [522, 657] on img "button" at bounding box center [514, 648] width 19 height 19
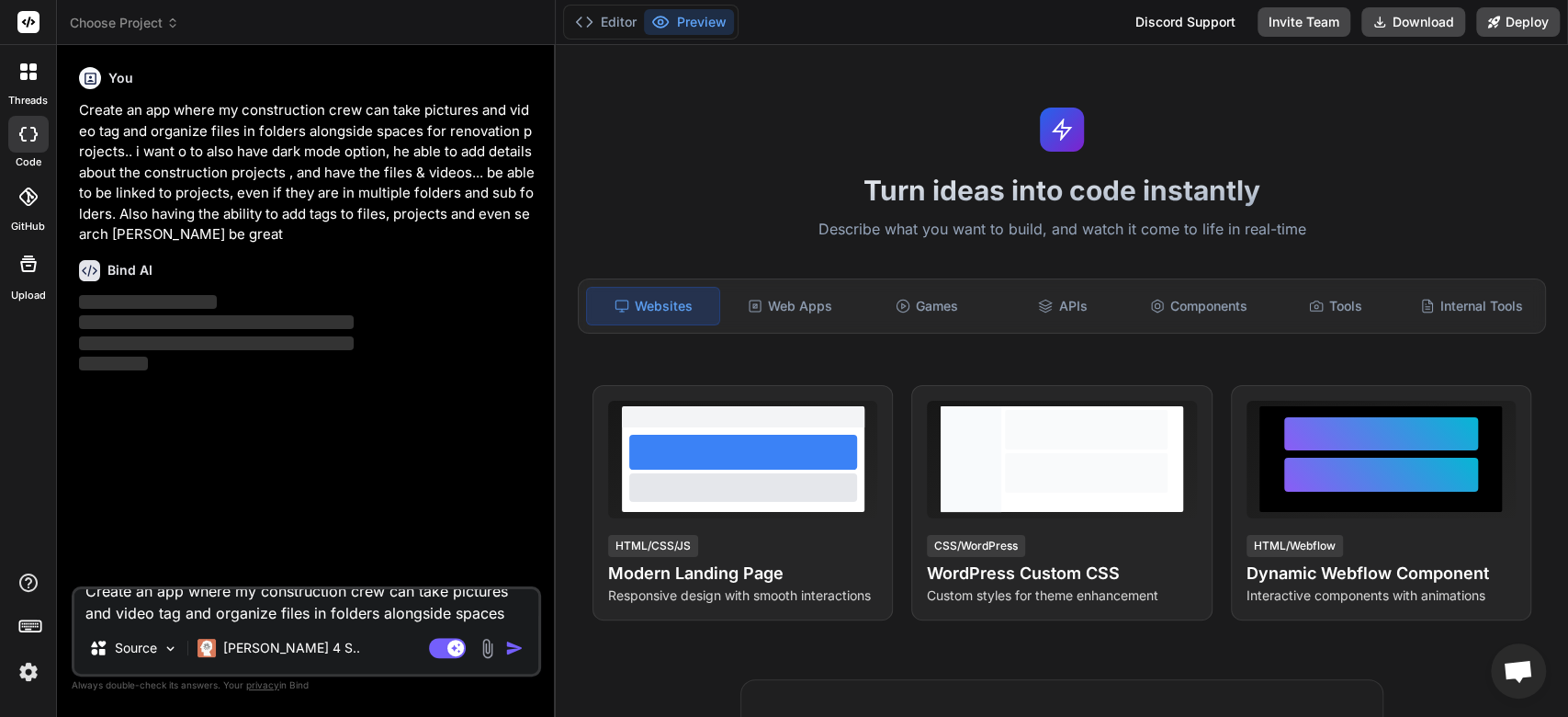
scroll to position [0, 0]
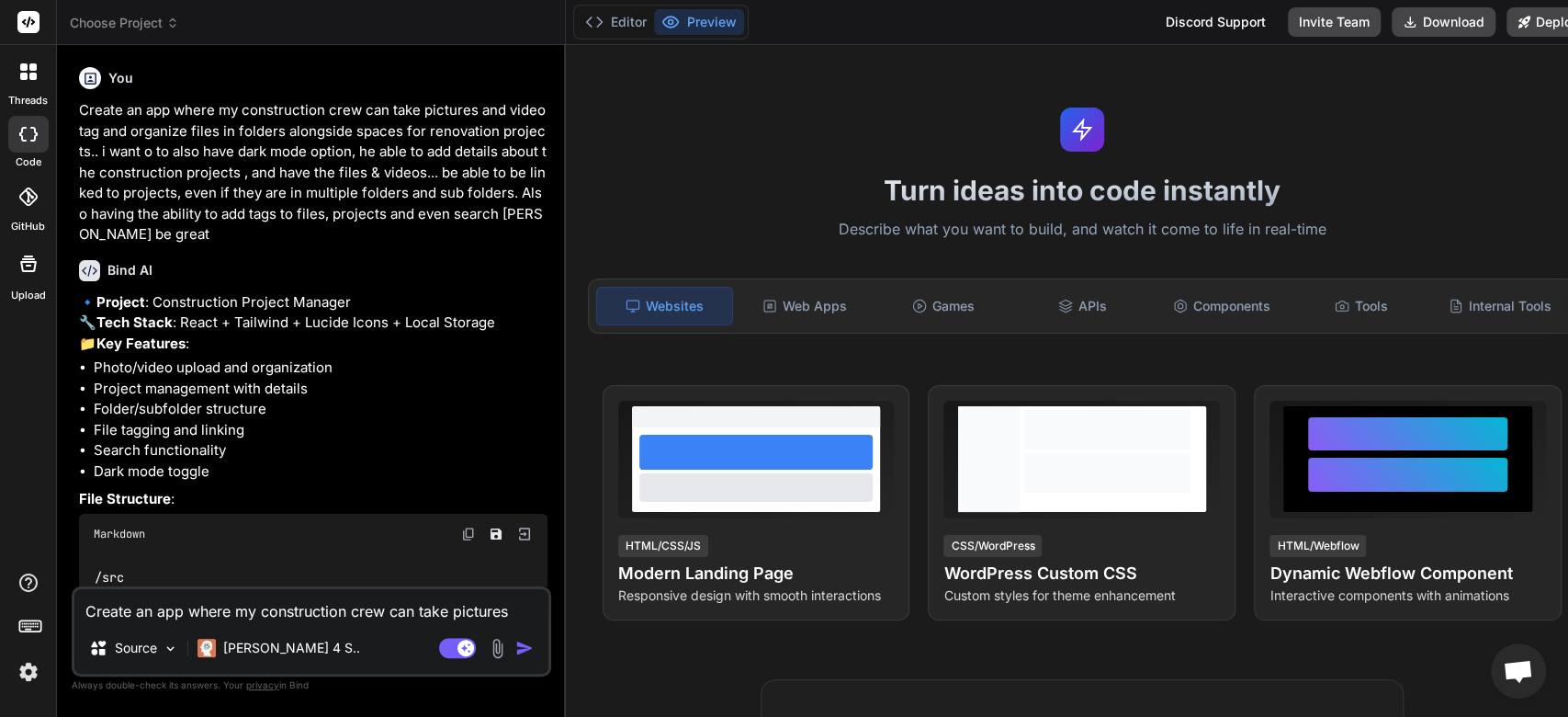
type textarea "x"
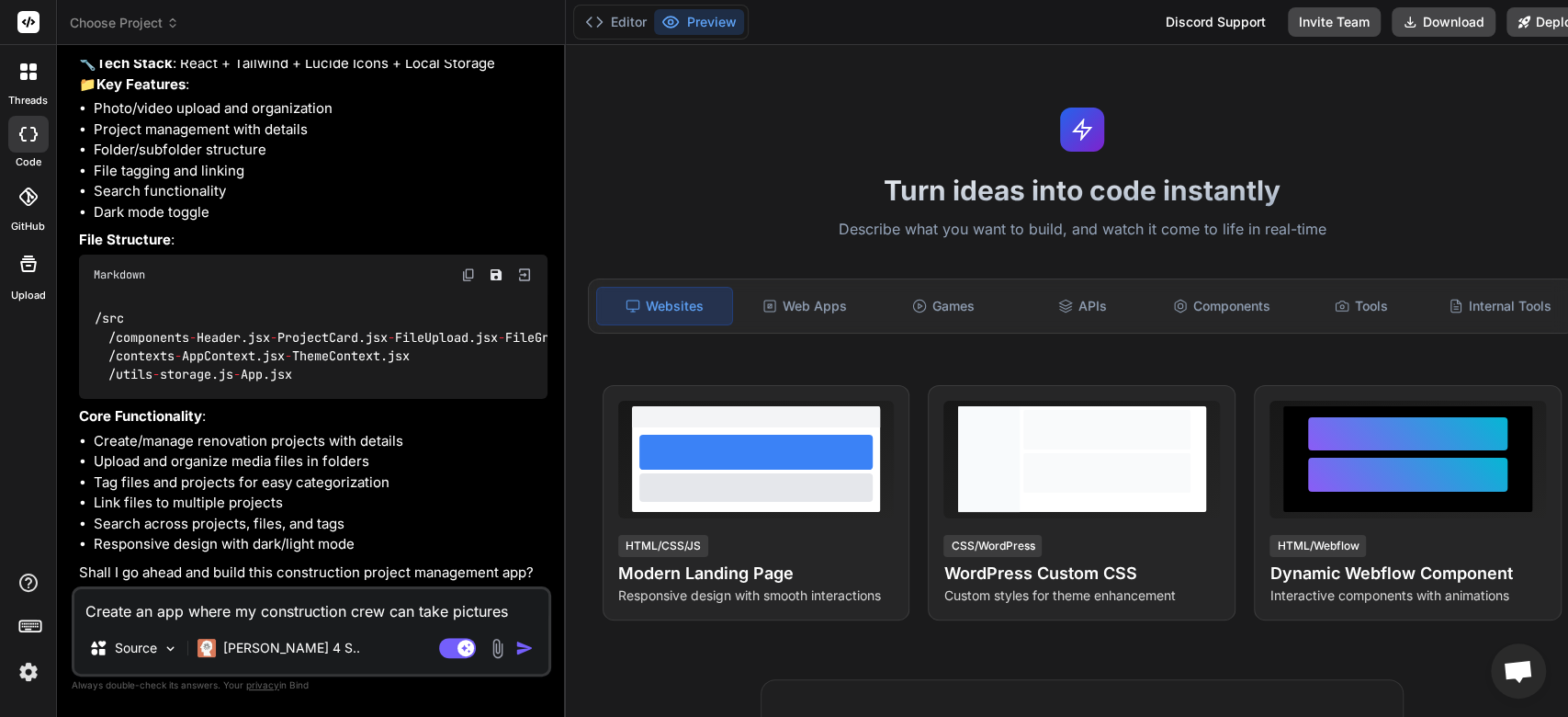
scroll to position [523, 0]
click at [185, 613] on textarea "Create an app where my construction crew can take pictures and video tag and or…" at bounding box center [311, 604] width 474 height 33
type textarea "a"
type textarea "x"
type textarea "ac"
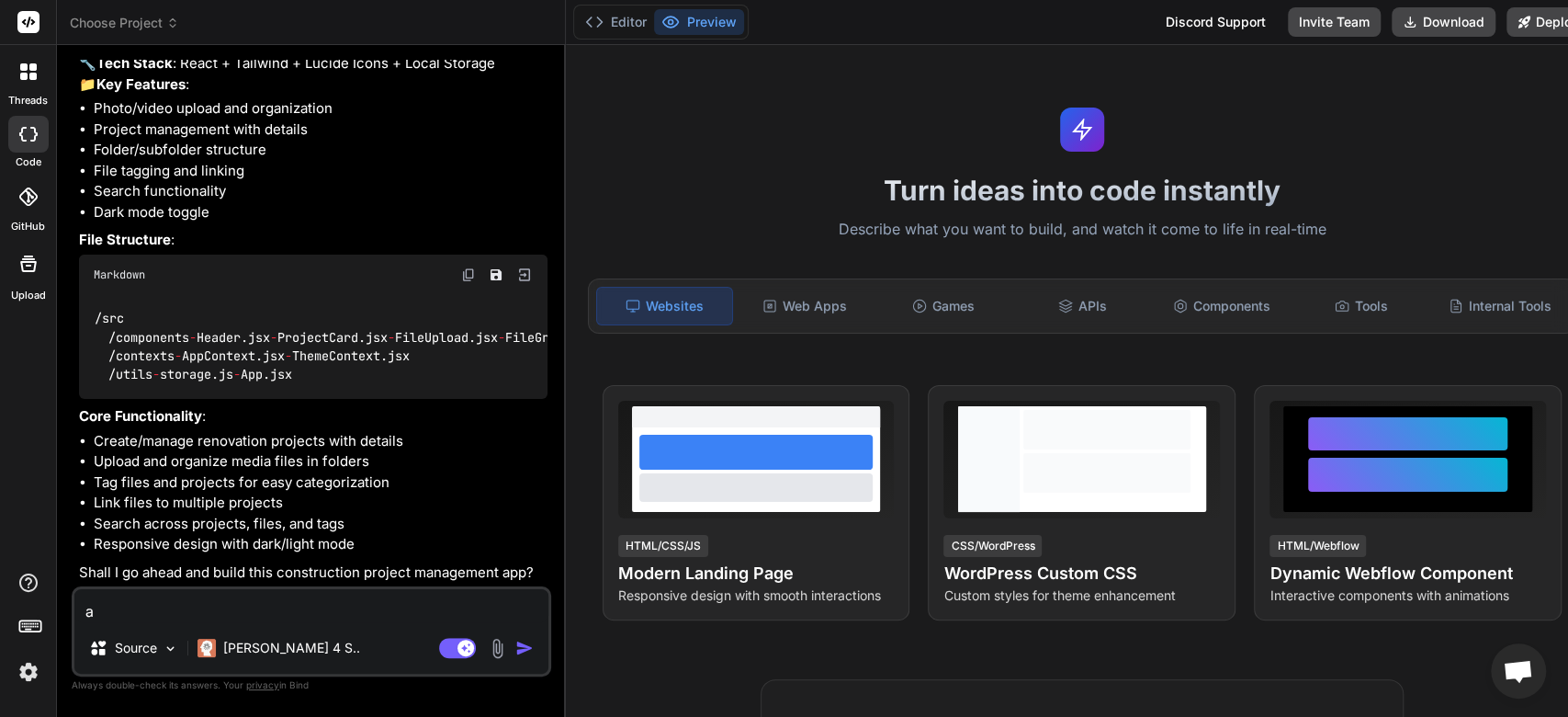
type textarea "x"
type textarea "acu"
type textarea "x"
type textarea "acua"
type textarea "x"
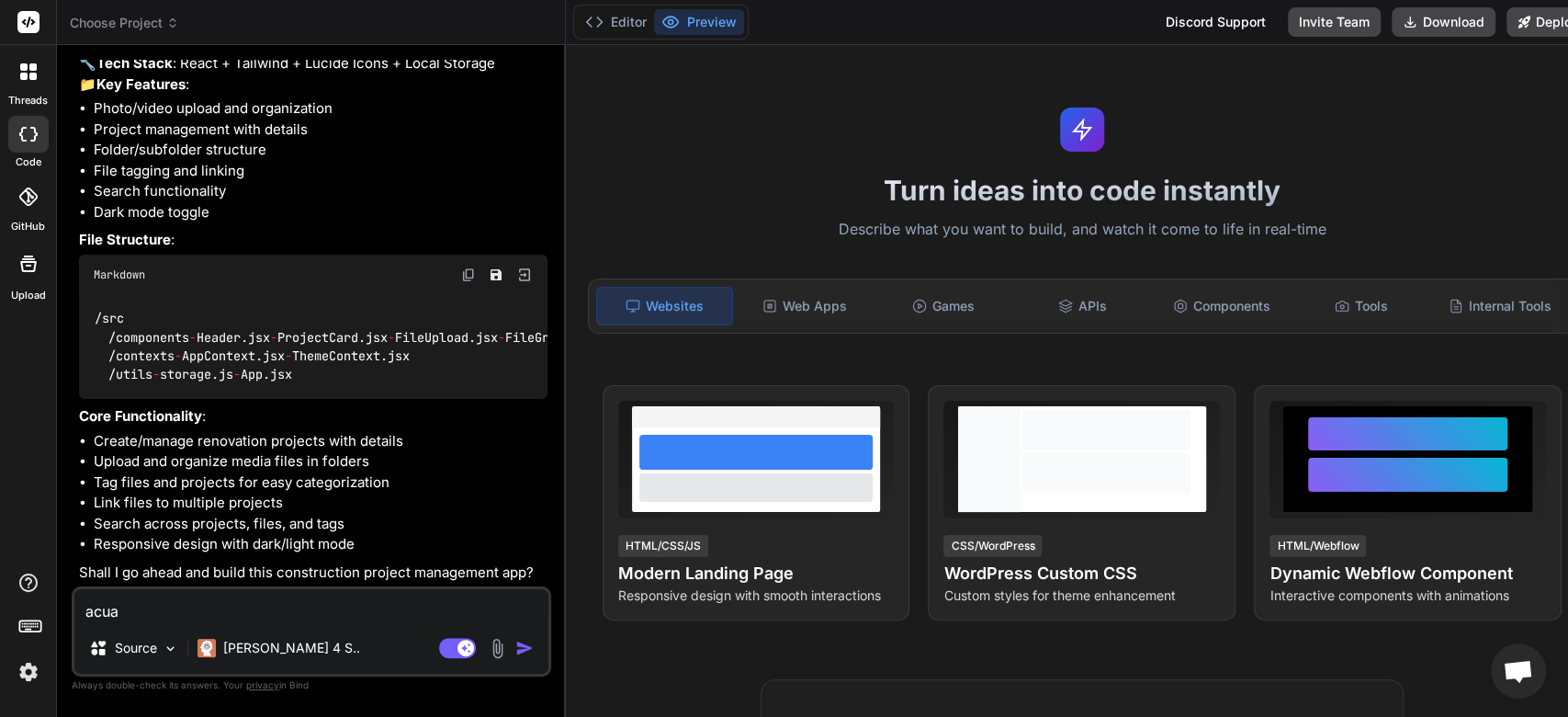
type textarea "acual"
type textarea "x"
type textarea "acuall"
type textarea "x"
type textarea "acually"
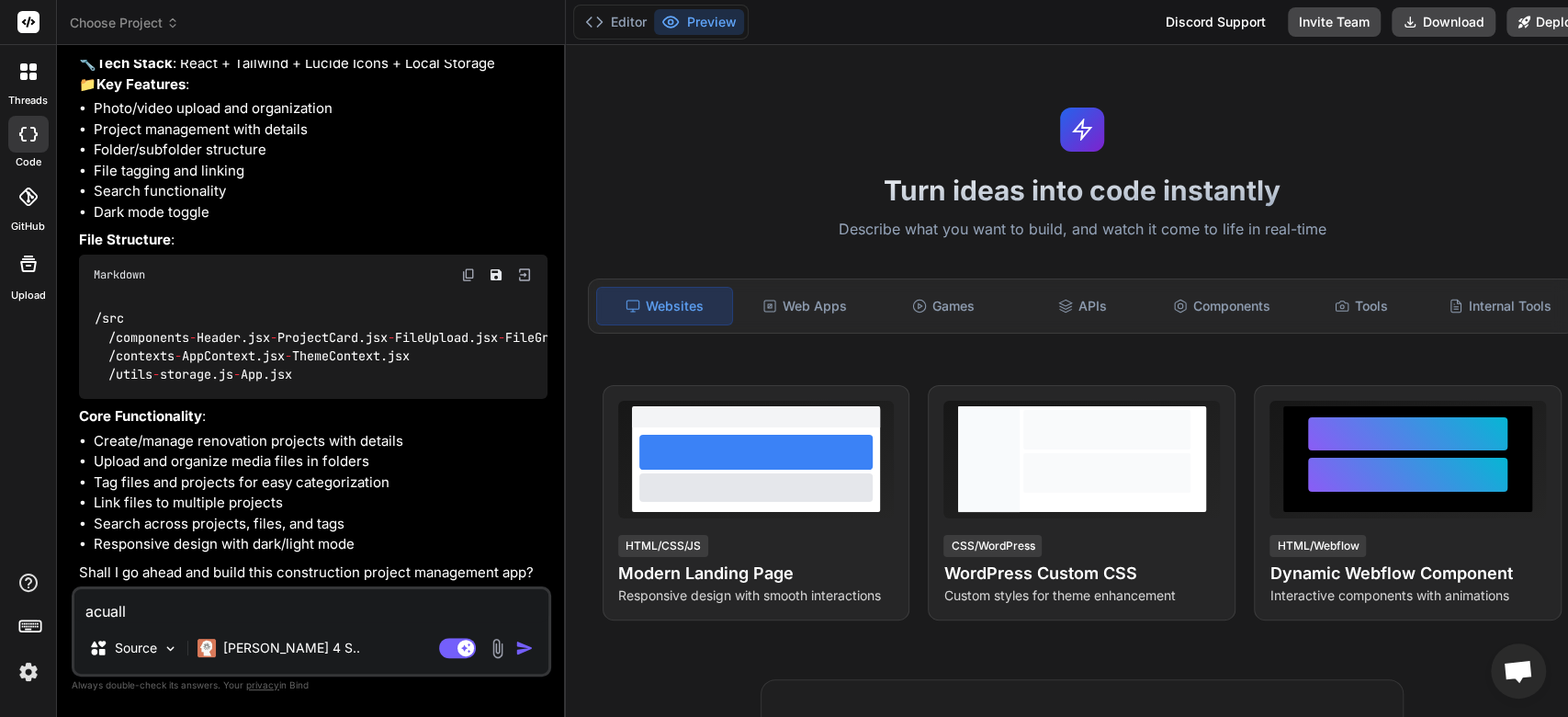
type textarea "x"
type textarea "acually"
type textarea "x"
type textarea "acually n"
type textarea "x"
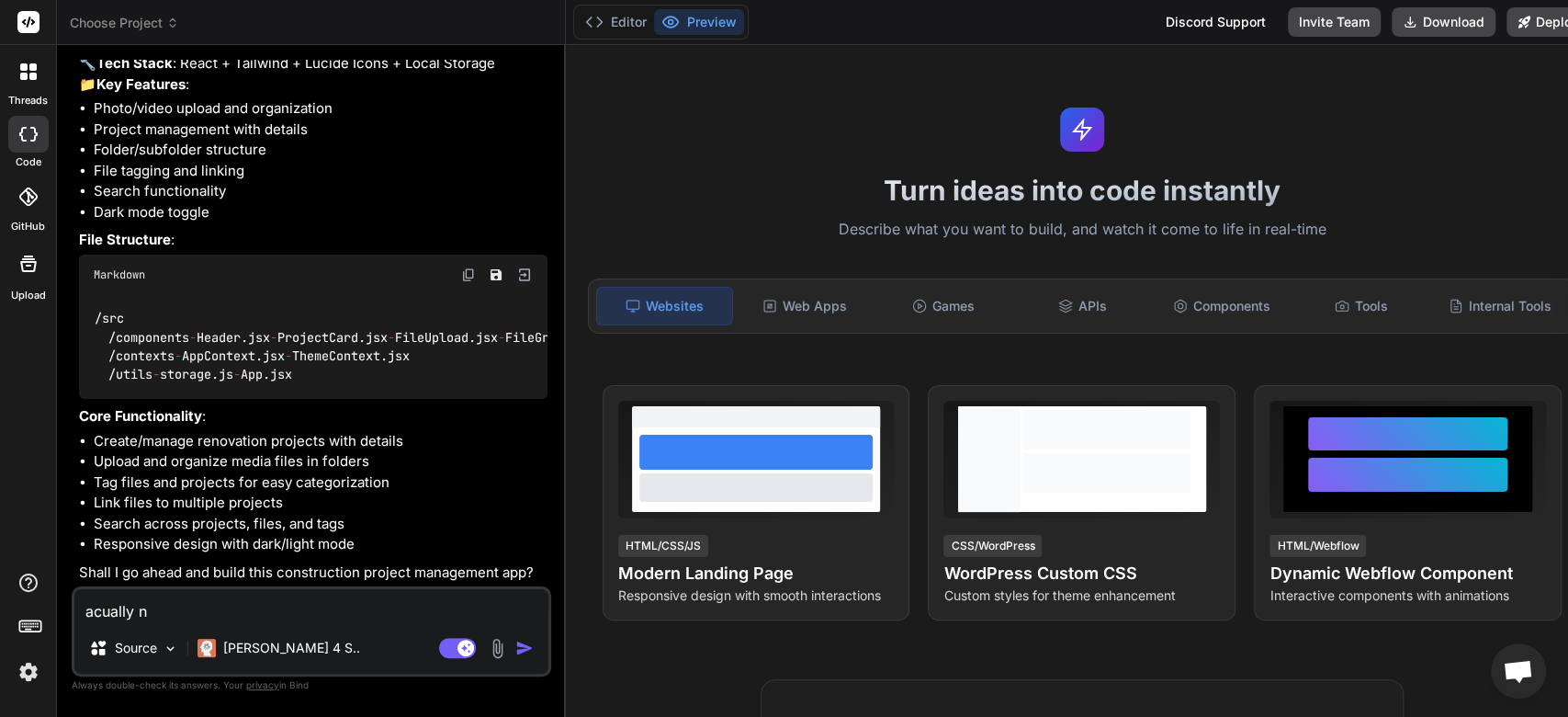
type textarea "acually ne"
type textarea "x"
type textarea "acually nev"
type textarea "x"
type textarea "acually neve"
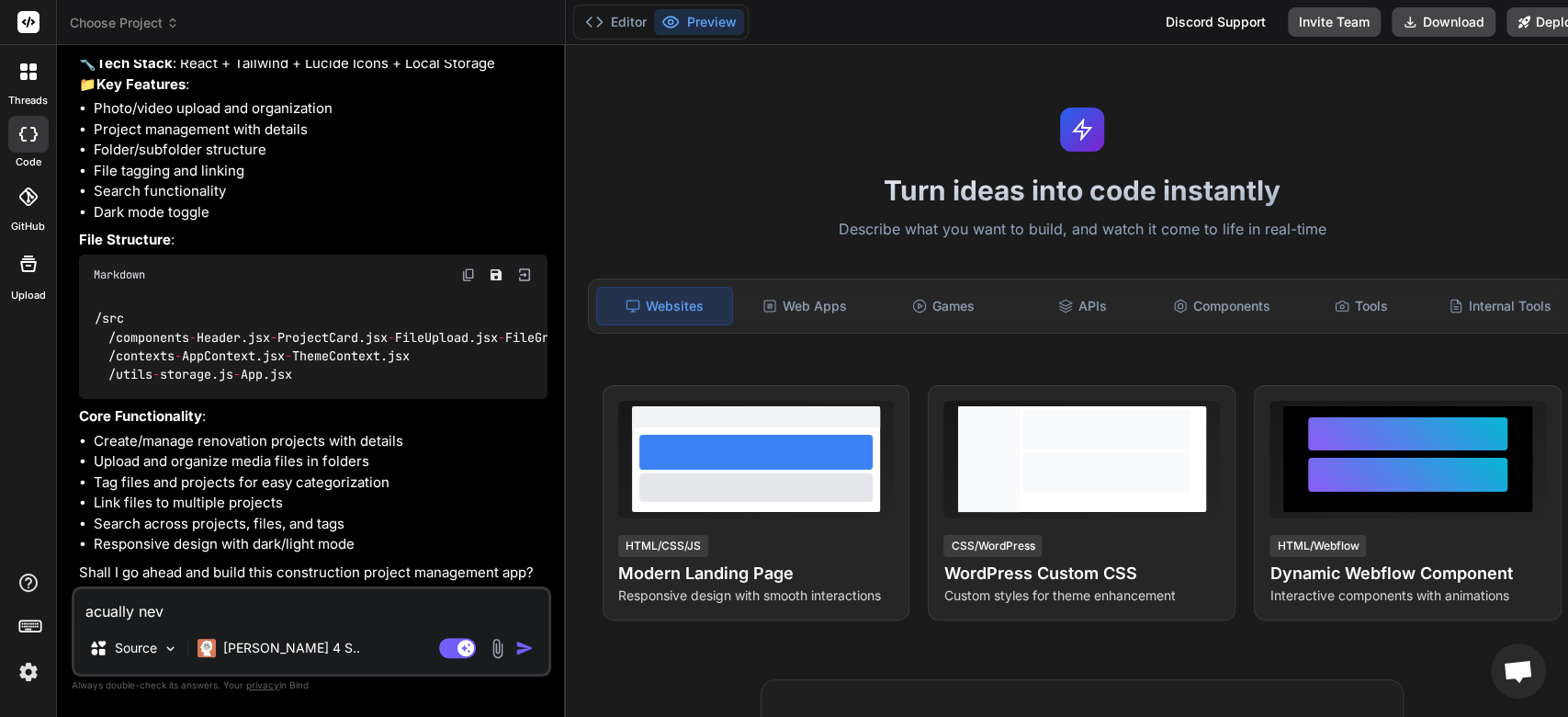
type textarea "x"
type textarea "acually never"
type textarea "x"
type textarea "acually neverm"
type textarea "x"
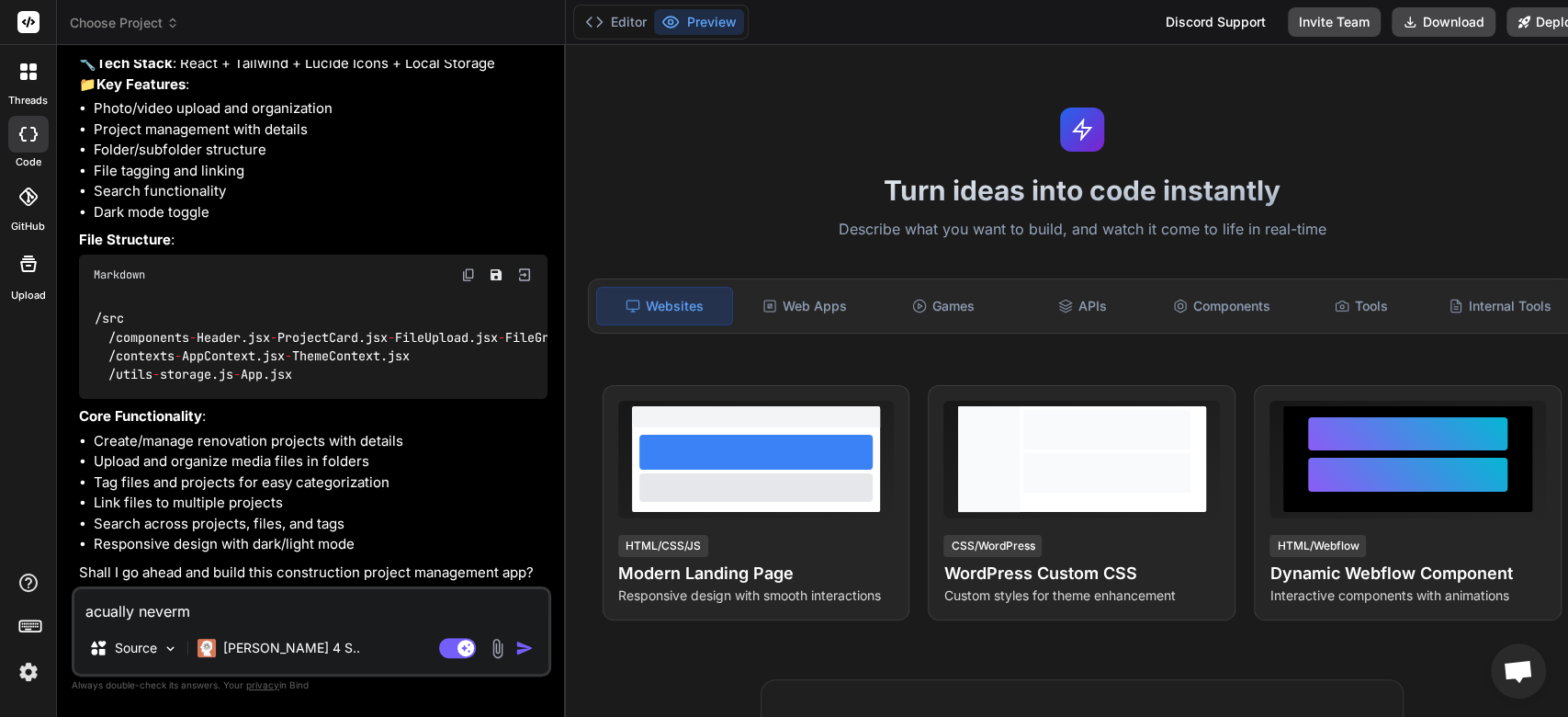
type textarea "acually nevermi"
type textarea "x"
type textarea "acually nevermin"
type textarea "x"
type textarea "acually neverming"
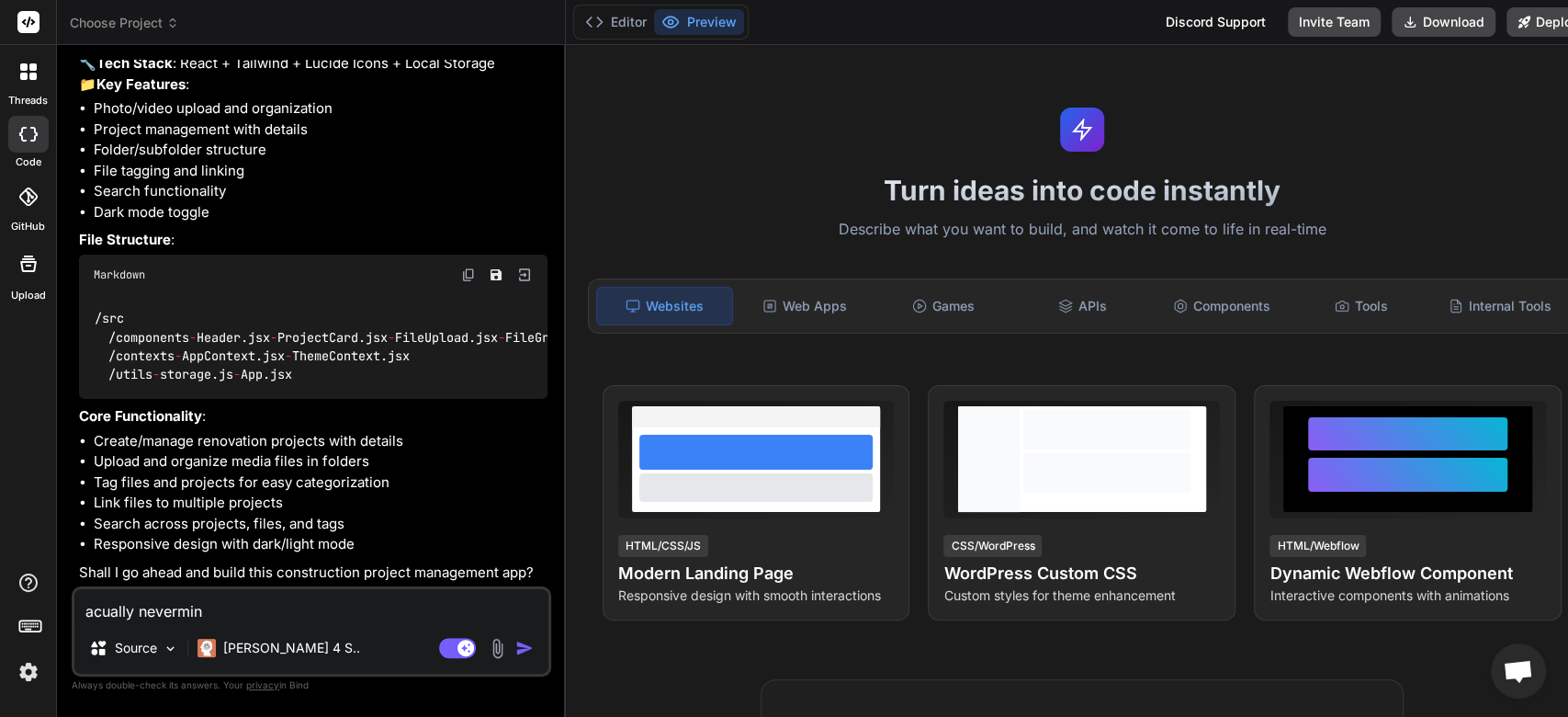
type textarea "x"
type textarea "acually neverming"
type textarea "x"
type textarea "acually neverming ."
type textarea "x"
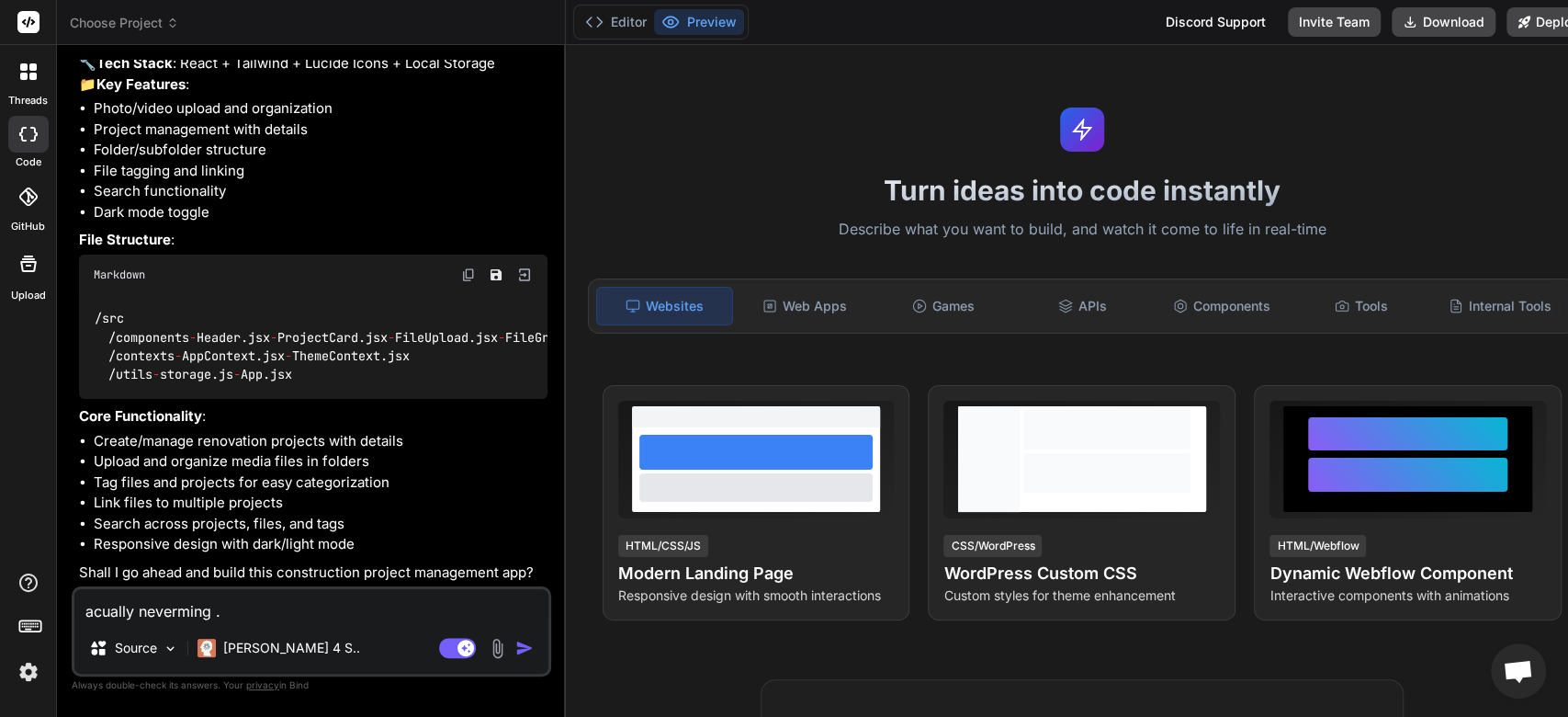
type textarea "acually neverming ."
type textarea "x"
type textarea "acually neverming . i"
type textarea "x"
type textarea "acually neverming . in"
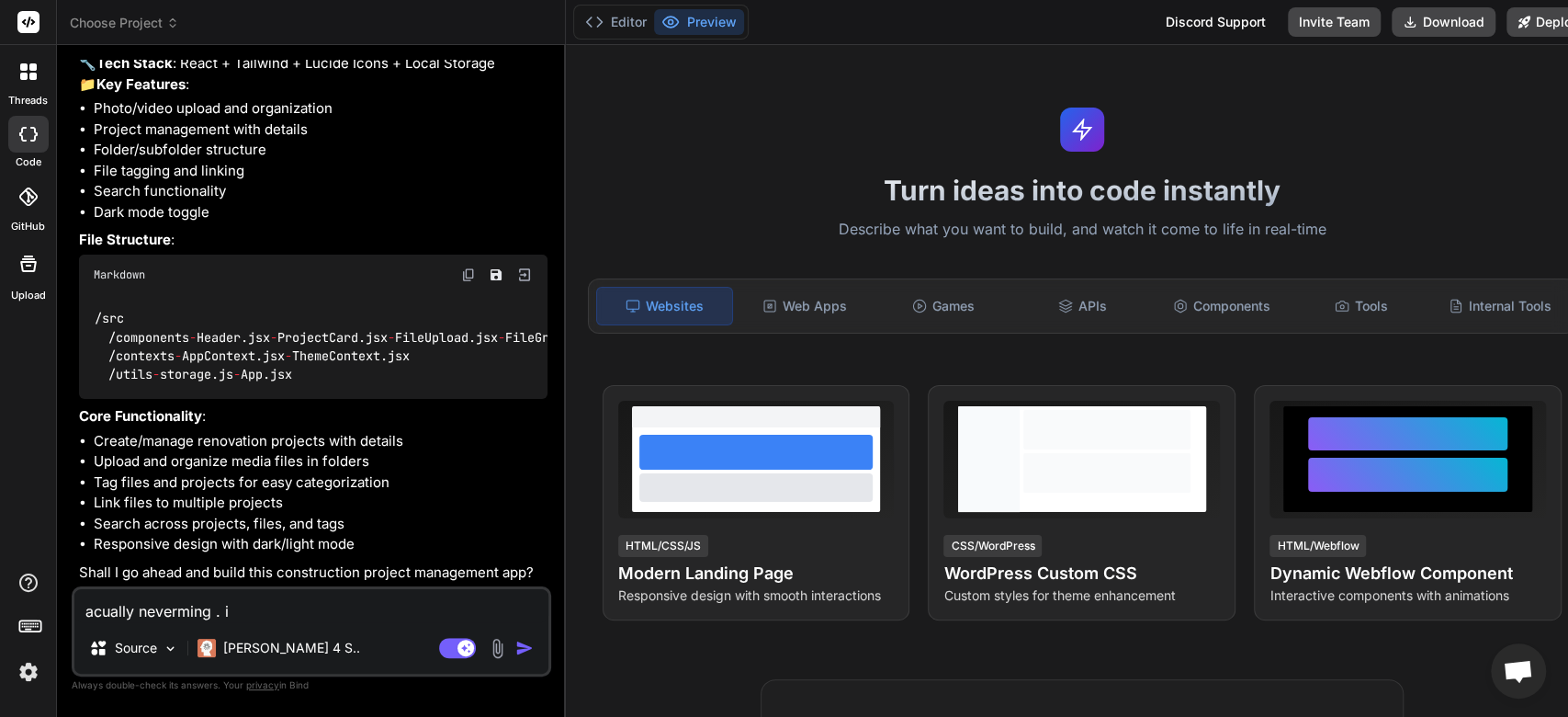
type textarea "x"
type textarea "acually neverming . ins"
type textarea "x"
type textarea "acually neverming . inst"
type textarea "x"
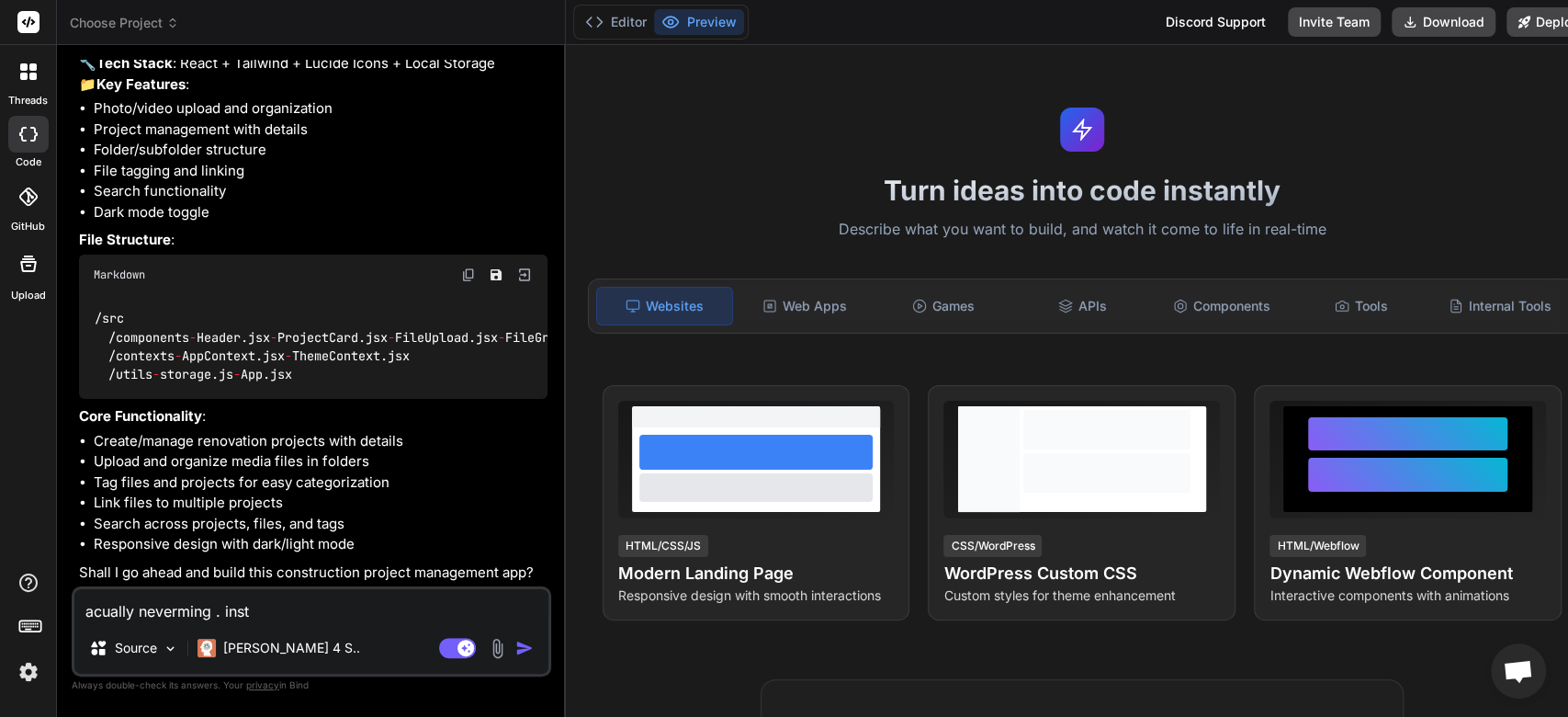
type textarea "acually neverming . inste"
type textarea "x"
type textarea "acually neverming . instea"
type textarea "x"
type textarea "acually neverming . instead"
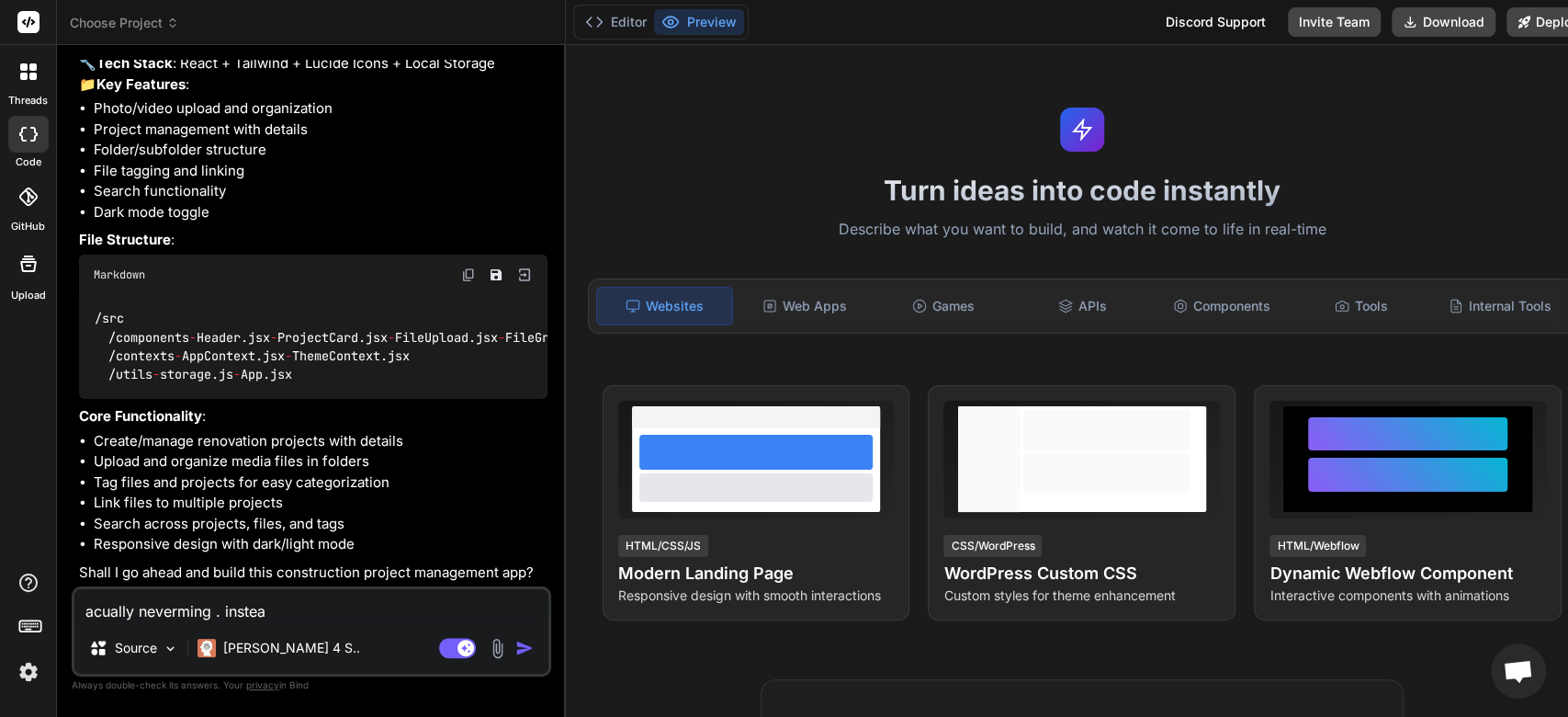
type textarea "x"
type textarea "acually neverming . instead."
type textarea "x"
type textarea "acually neverming . instead.."
type textarea "x"
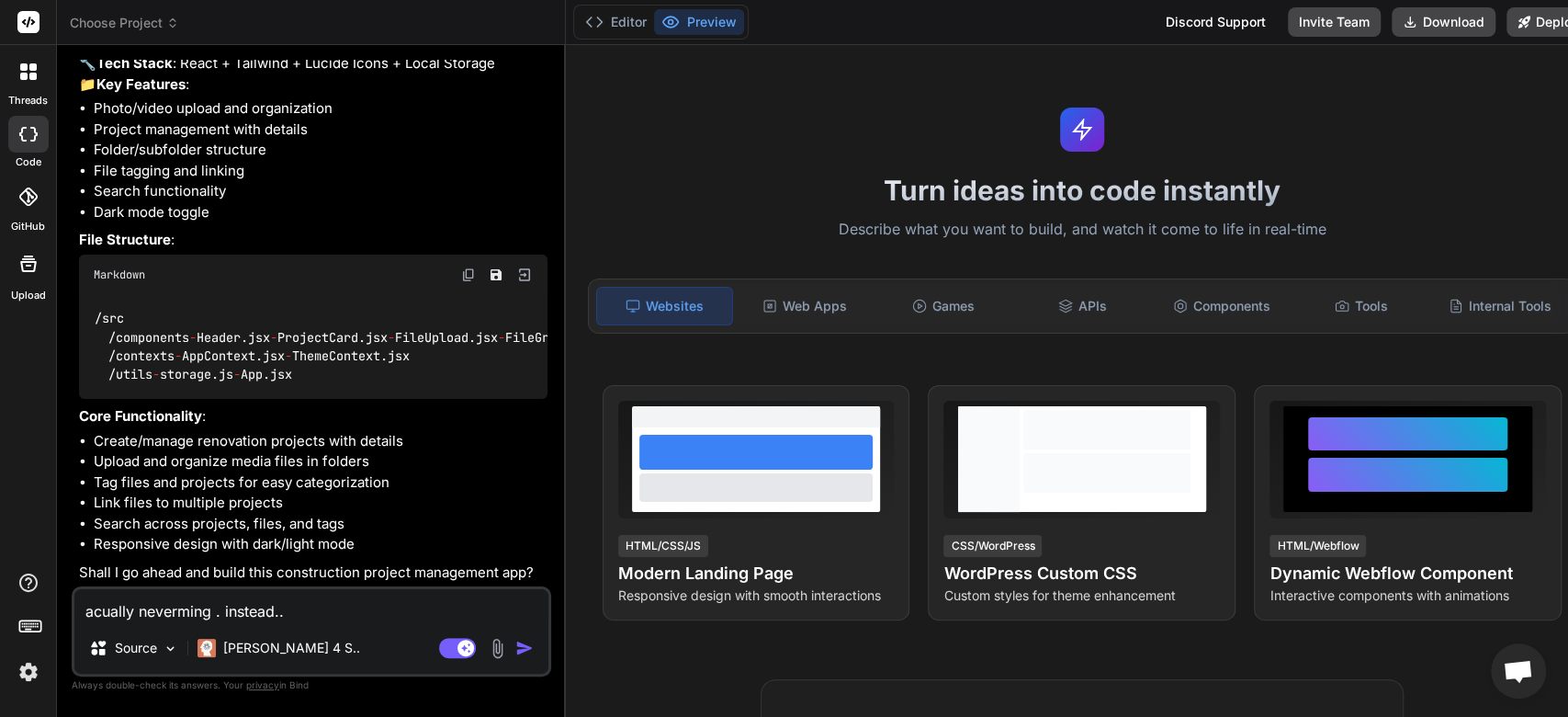
type textarea "acually neverming . instead..."
type textarea "x"
type textarea "acually neverming . instead..."
type textarea "x"
paste textarea "create a modern techie html landing page on indexed universal life insurance. s…"
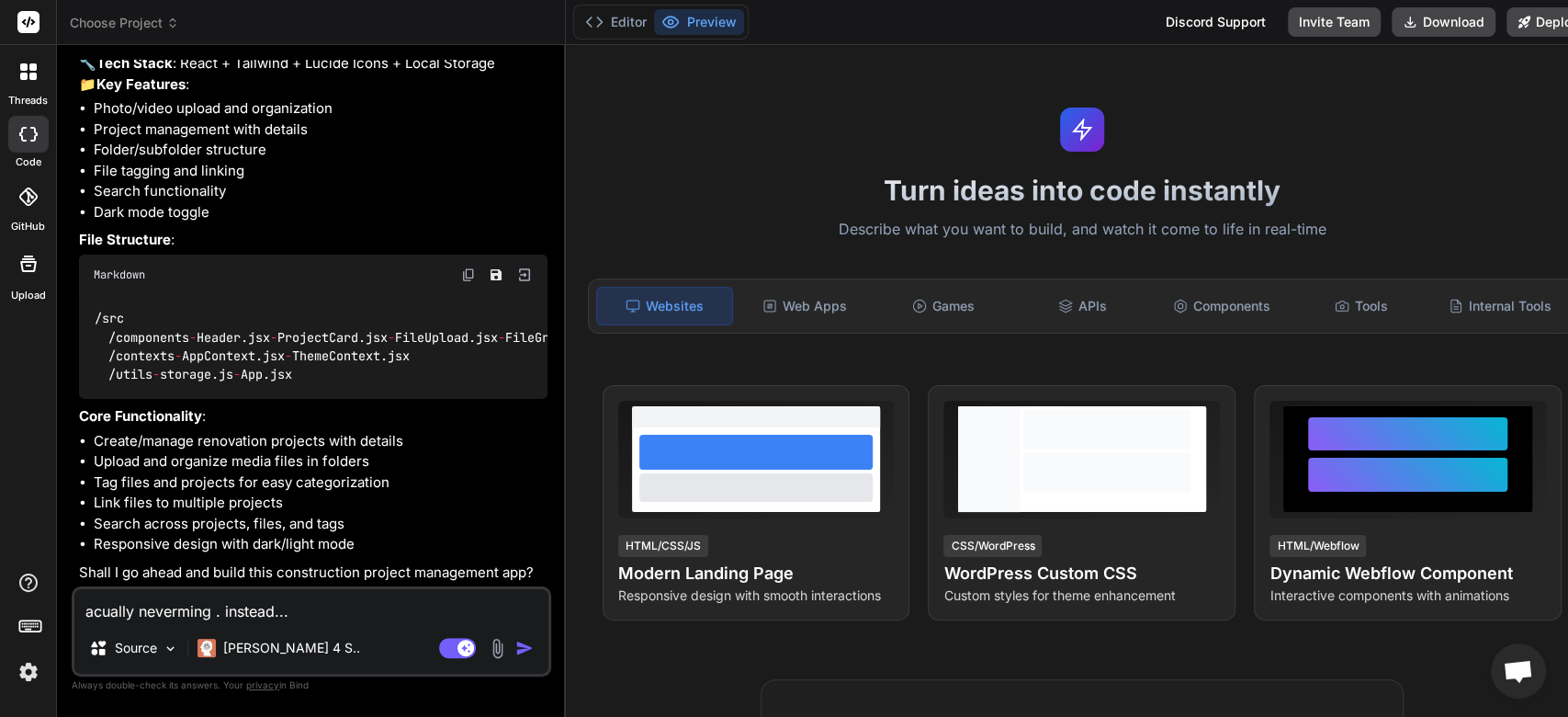
type textarea "acually neverming . instead... create a modern techie html landing page on inde…"
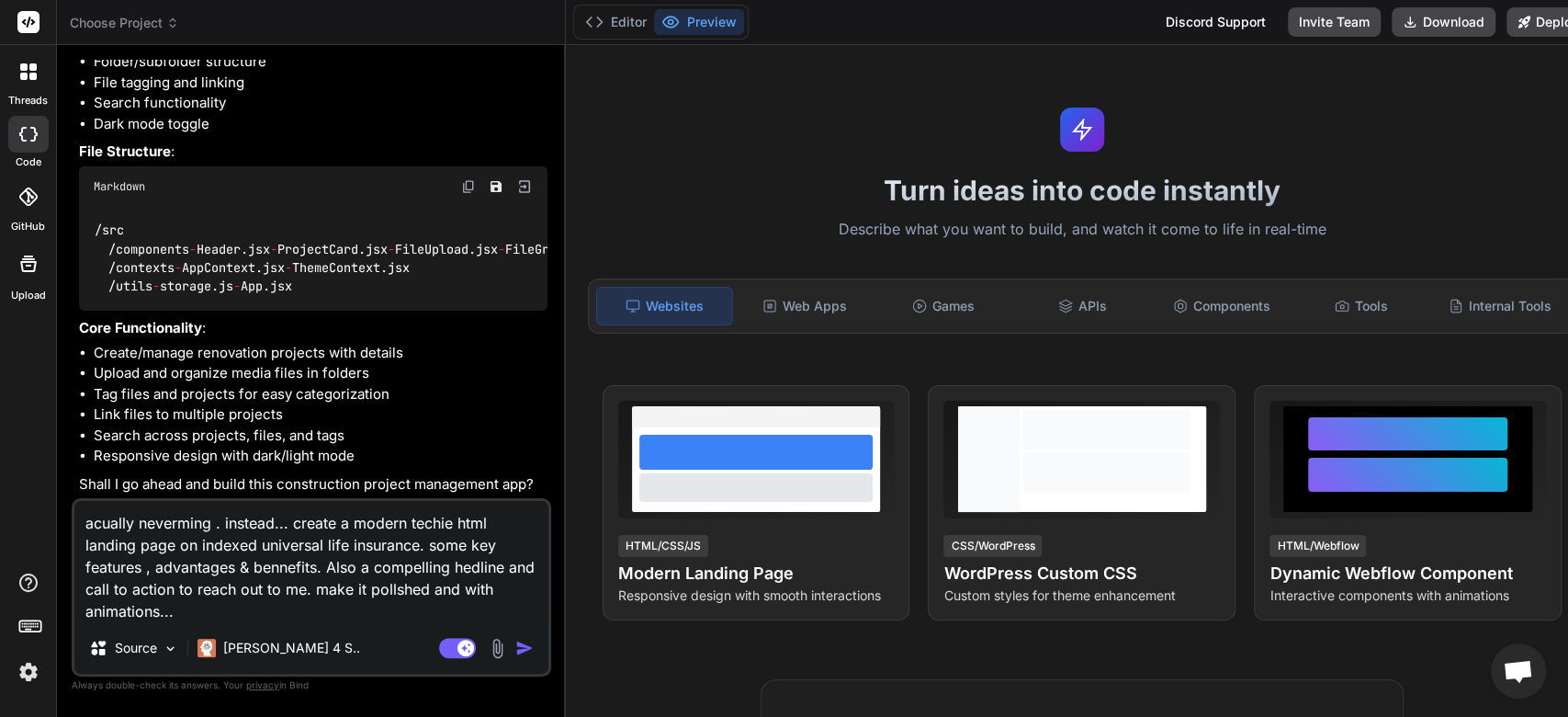
type textarea "x"
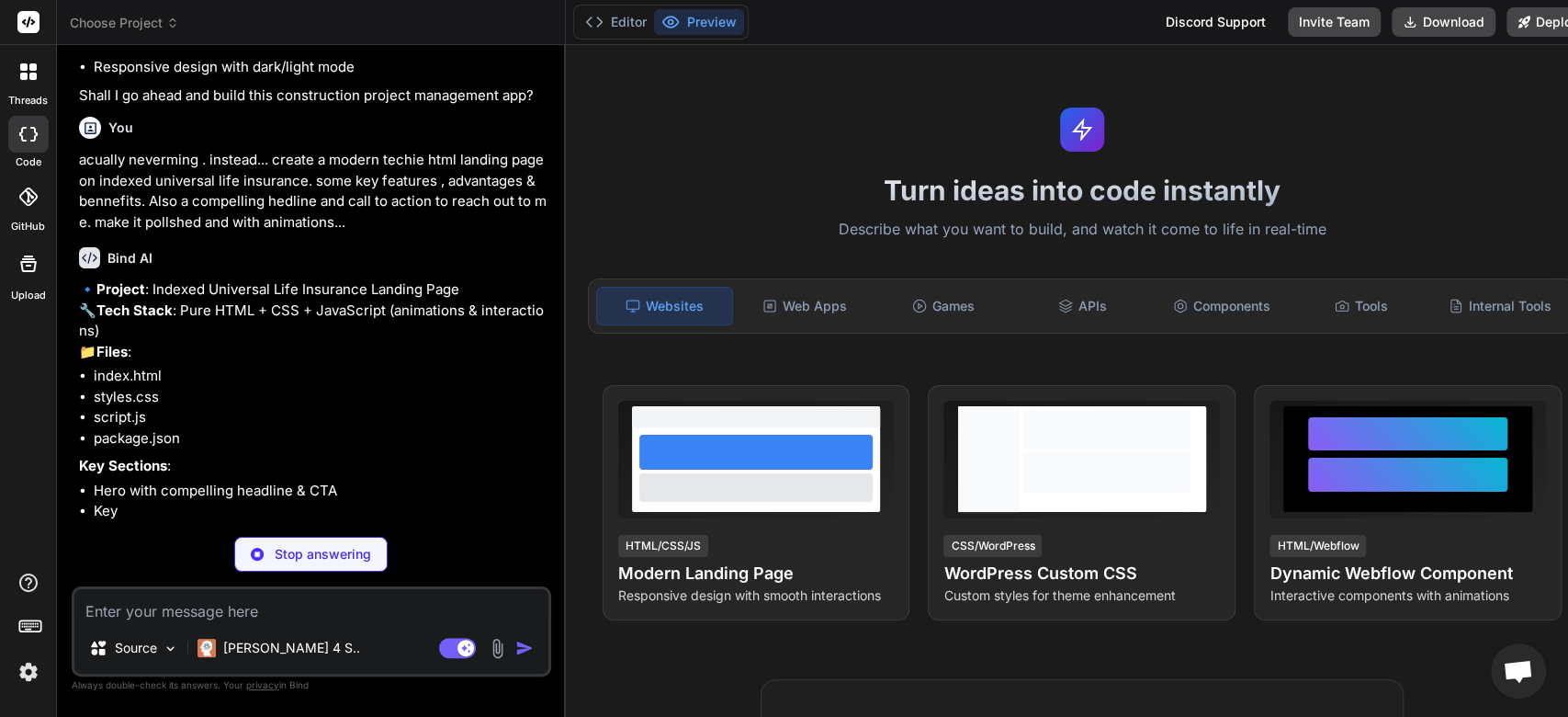
scroll to position [1082, 0]
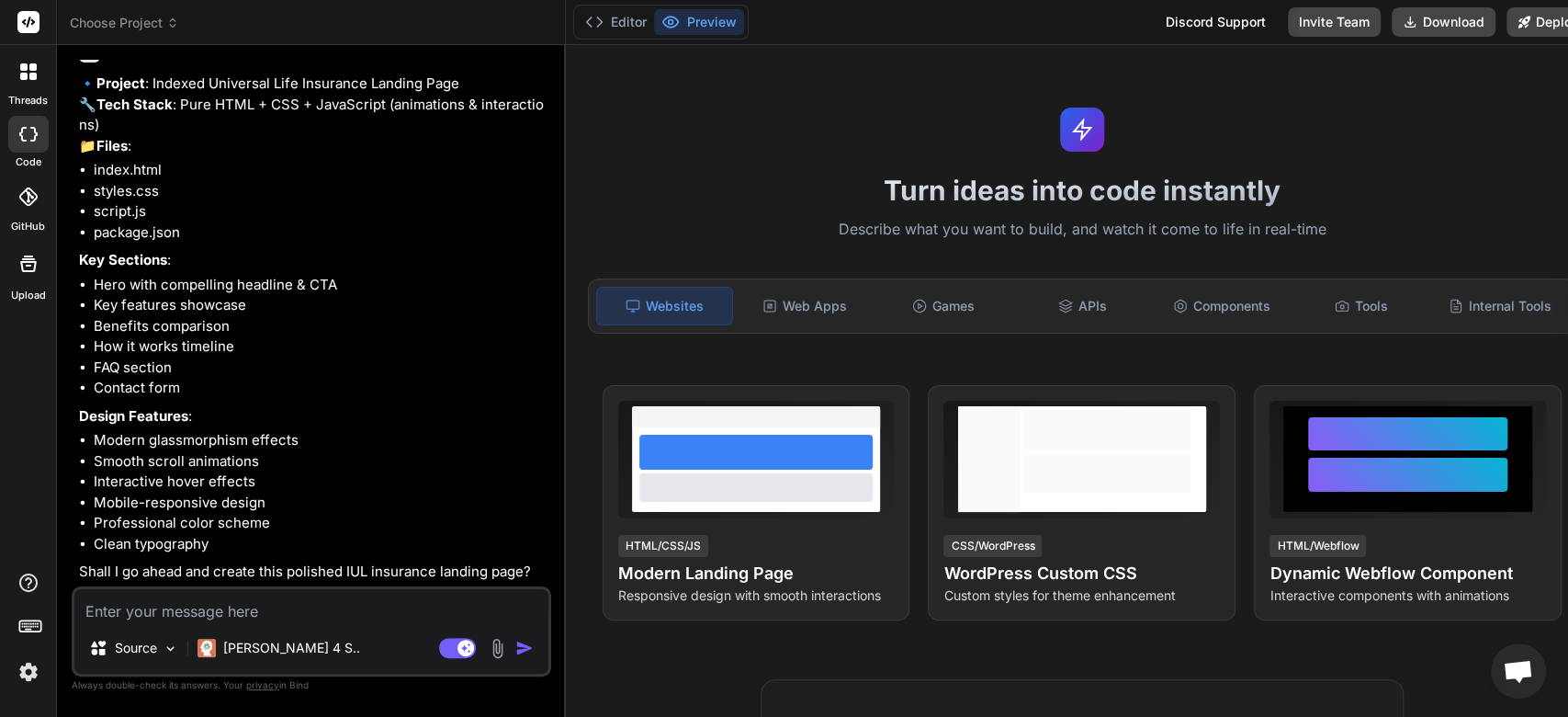
type textarea "x"
type textarea "y"
type textarea "x"
type textarea "ye"
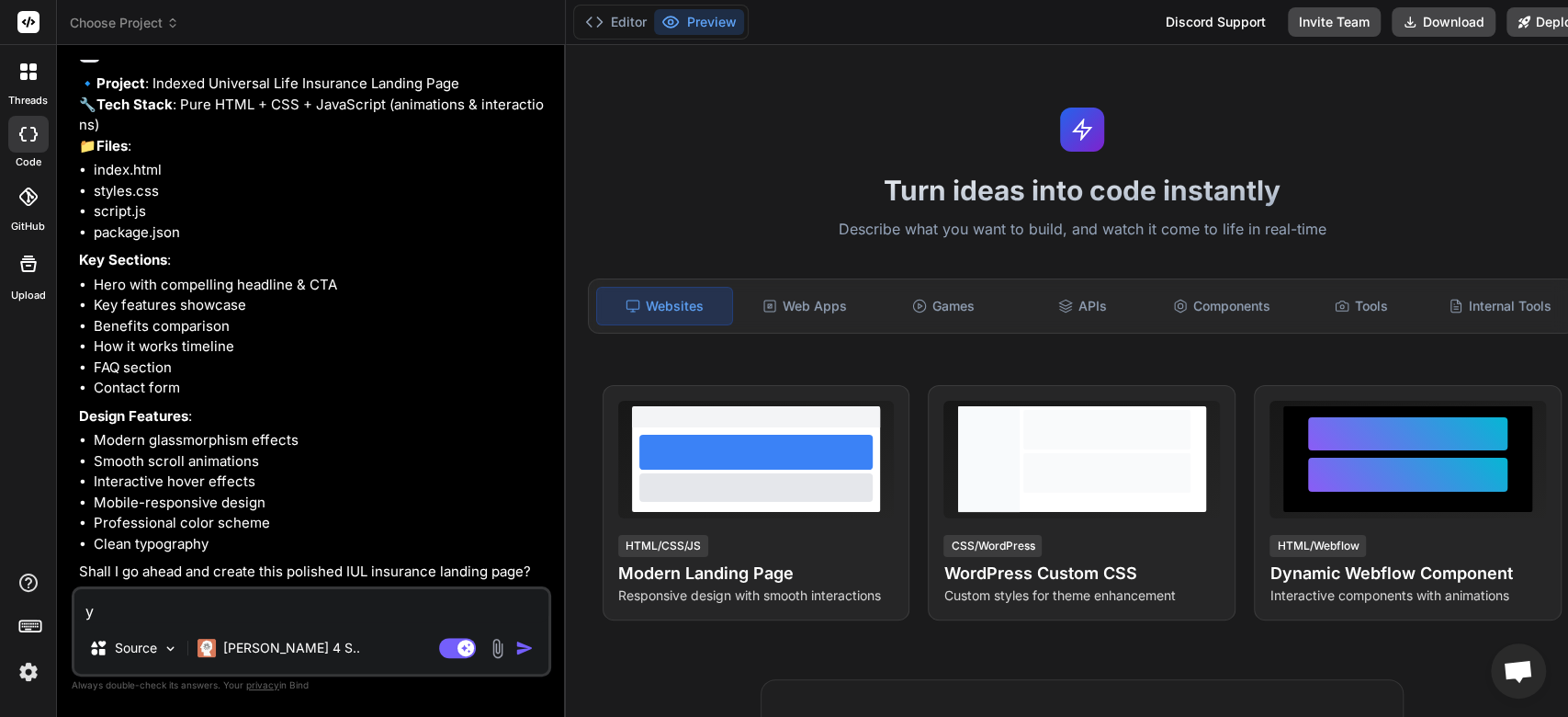
type textarea "x"
type textarea "yes"
type textarea "x"
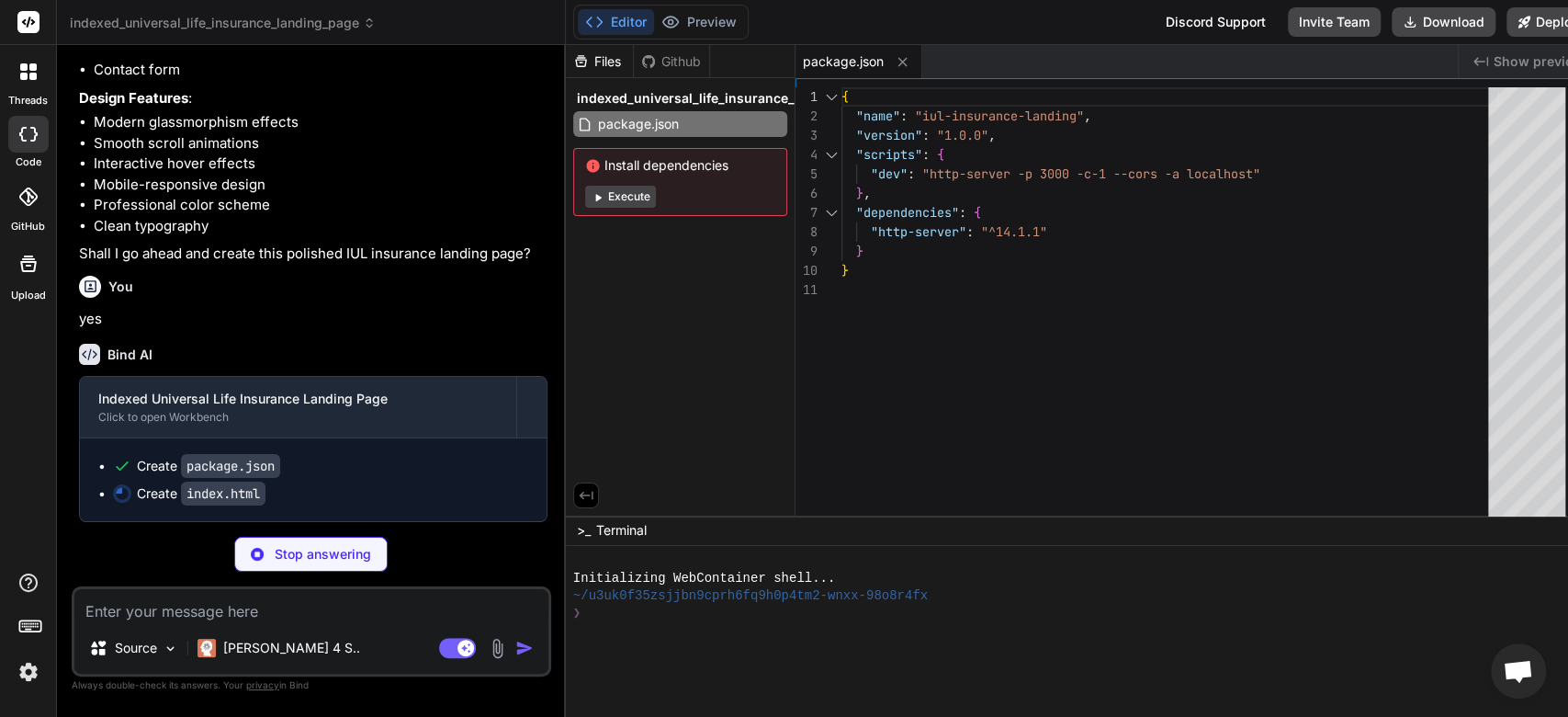
scroll to position [1566, 0]
type textarea "x"
type textarea "<p>&copy; 2024 IUL Pro. All rights reserved. | Licensed Insurance Professional<…"
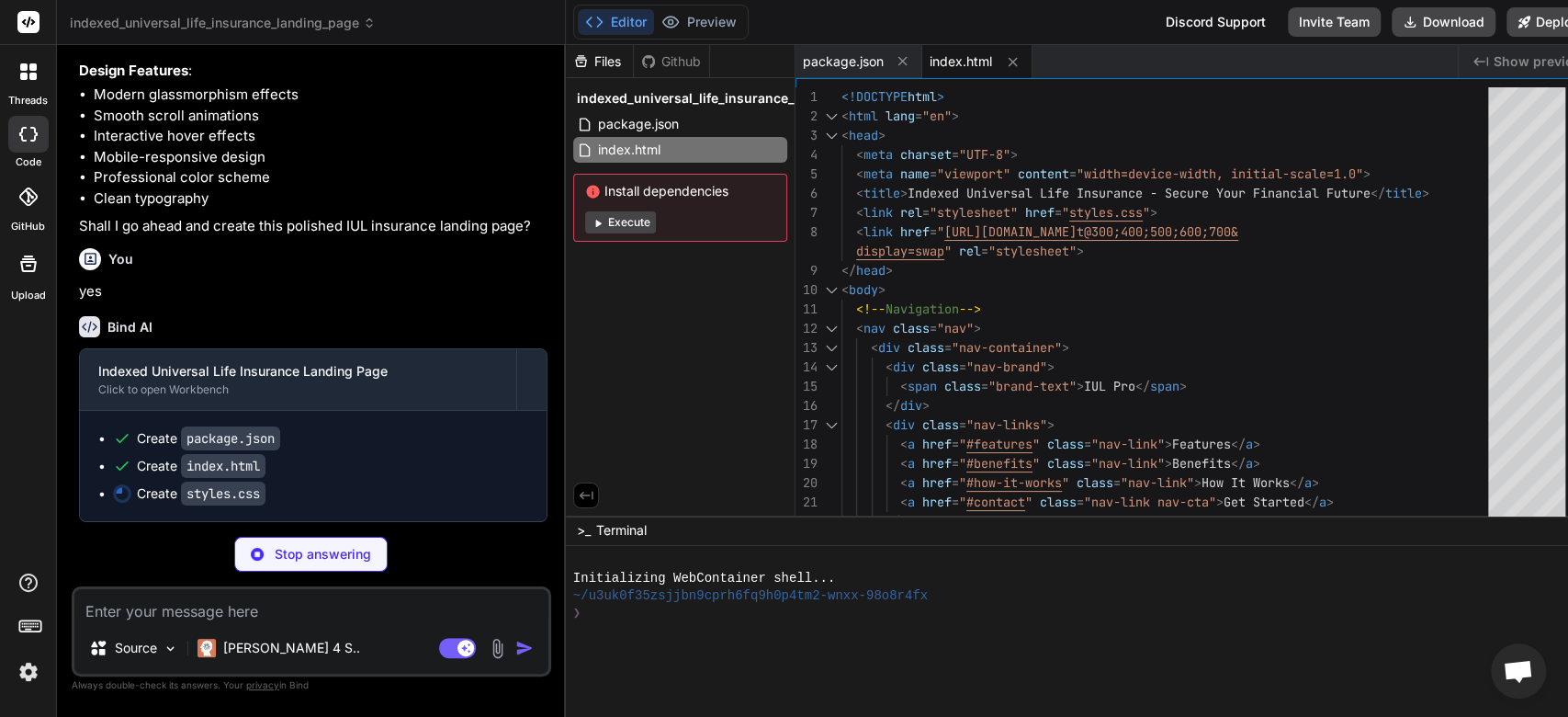
type textarea "x"
type textarea "font-size: 2rem; } .comparison-table { overflow-x: auto; } }"
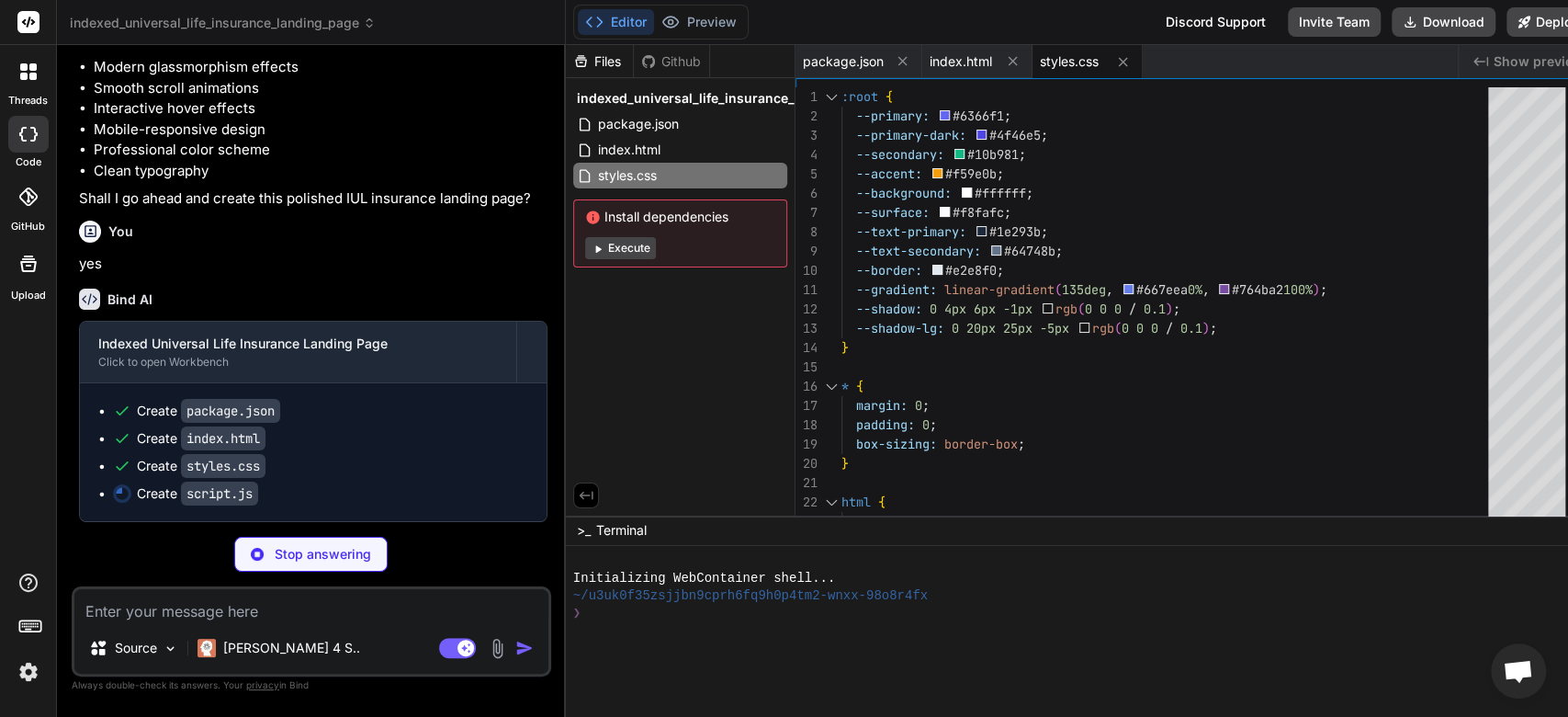
type textarea "x"
type textarea "document.querySelectorAll('img[data-src]').forEach(img => { imageObserver.obser…"
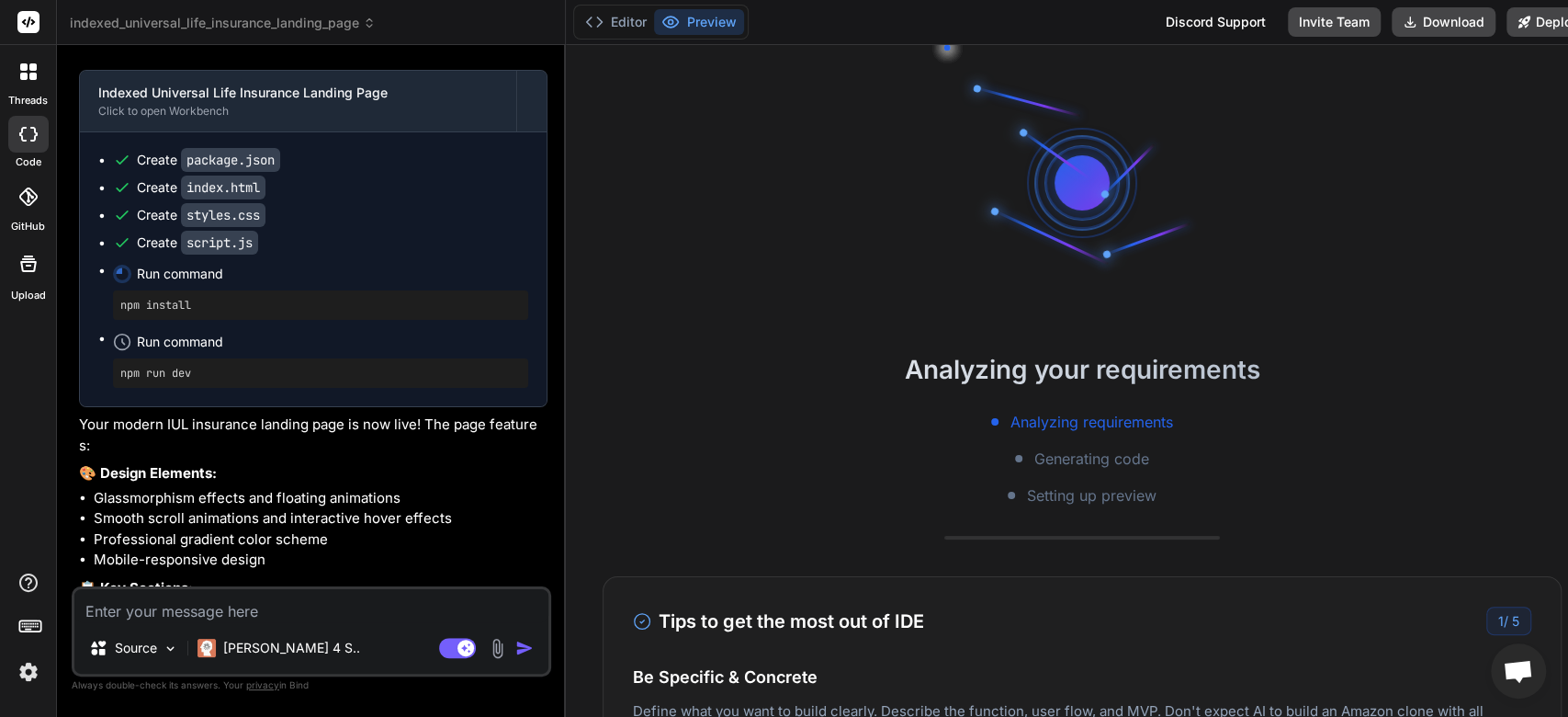
type textarea "x"
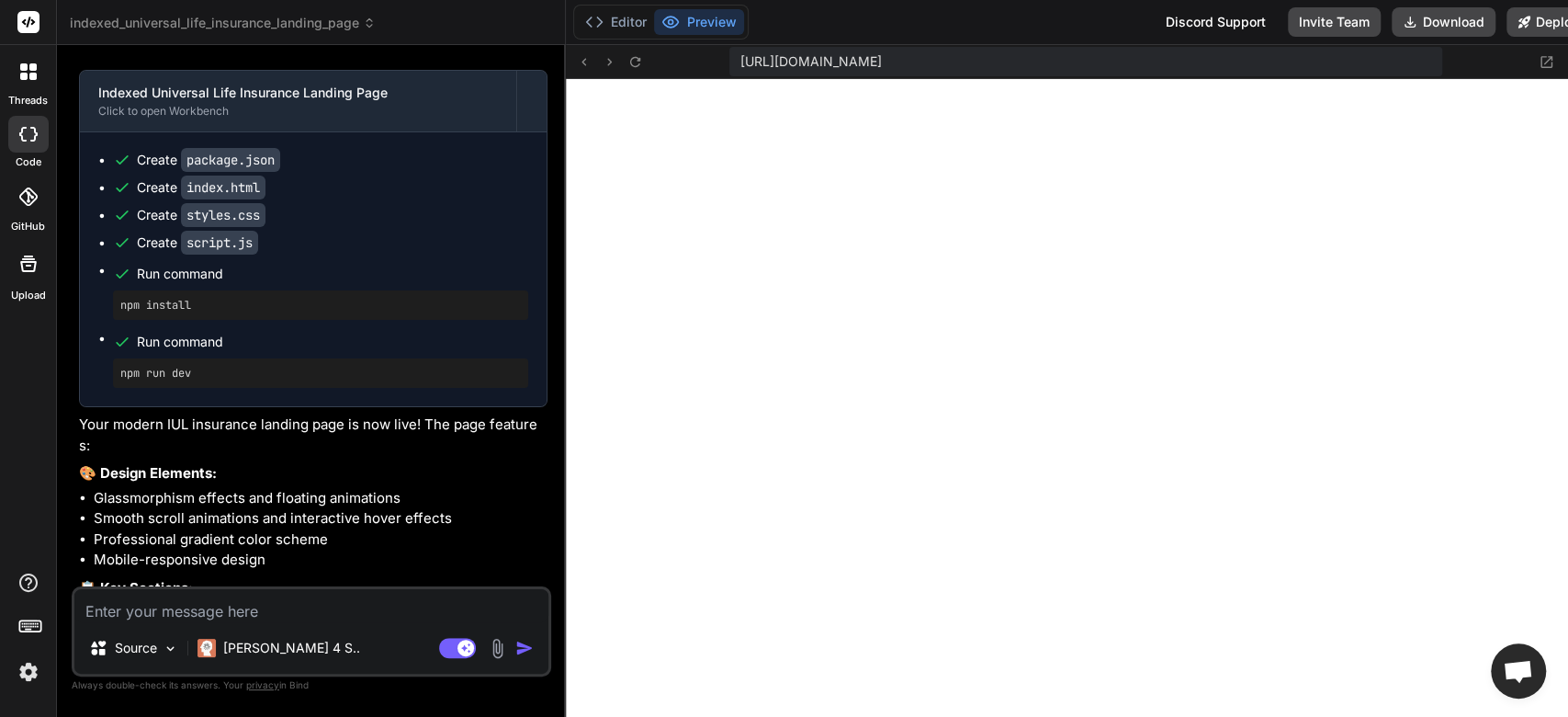
scroll to position [771, 0]
